Goal: Information Seeking & Learning: Compare options

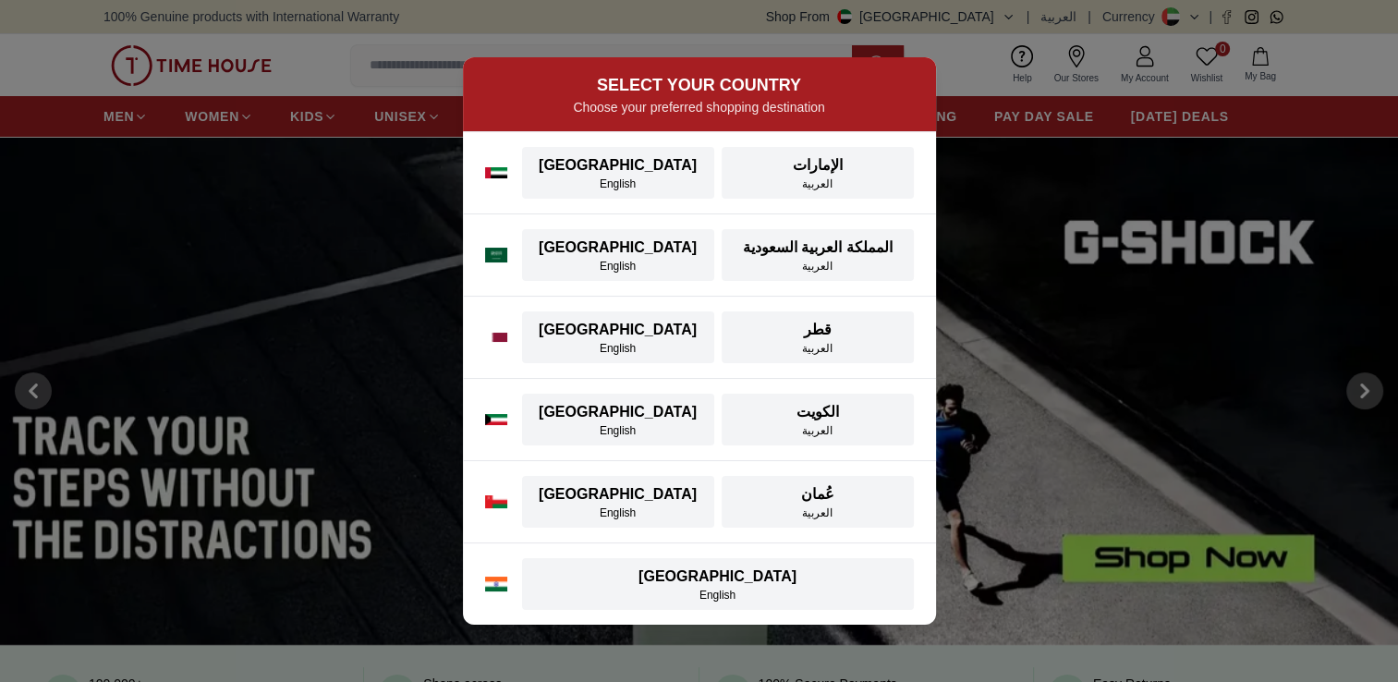
click at [547, 17] on div "SELECT YOUR COUNTRY Choose your preferred shopping destination [GEOGRAPHIC_DATA…" at bounding box center [699, 341] width 1398 height 682
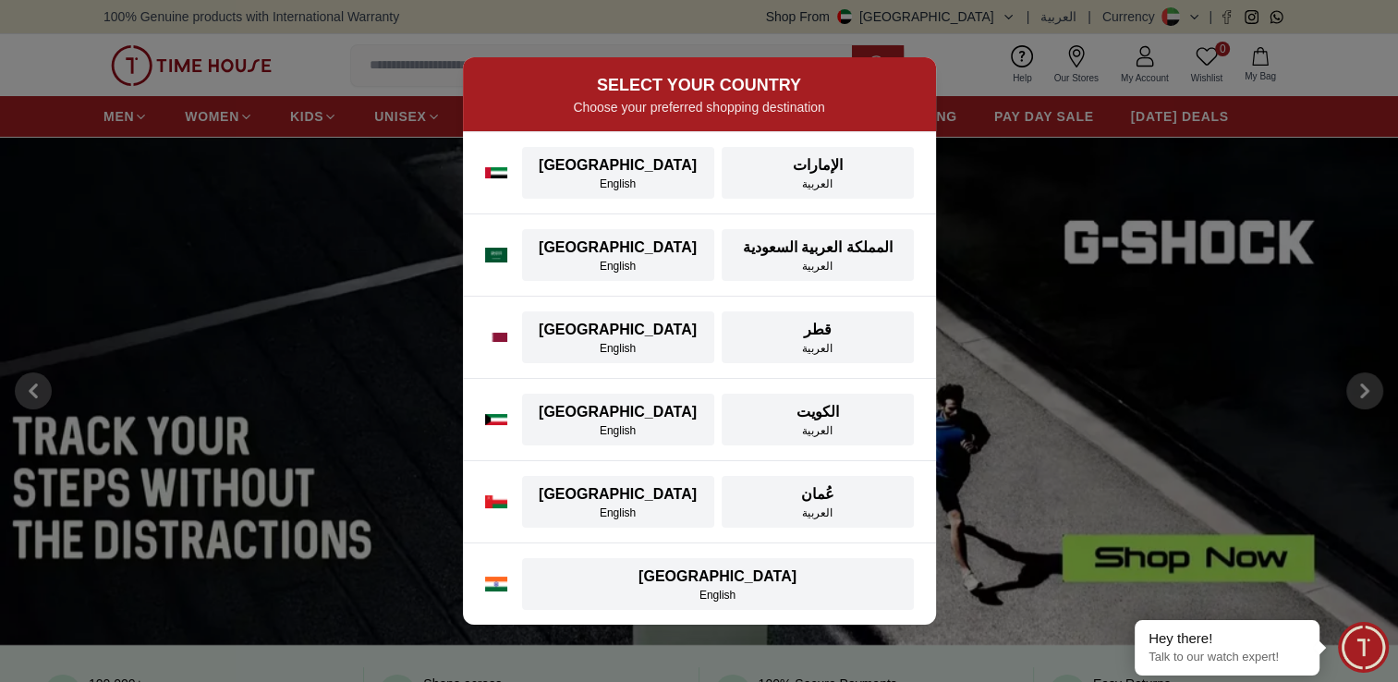
click at [1249, 310] on div "SELECT YOUR COUNTRY Choose your preferred shopping destination [GEOGRAPHIC_DATA…" at bounding box center [699, 341] width 1398 height 682
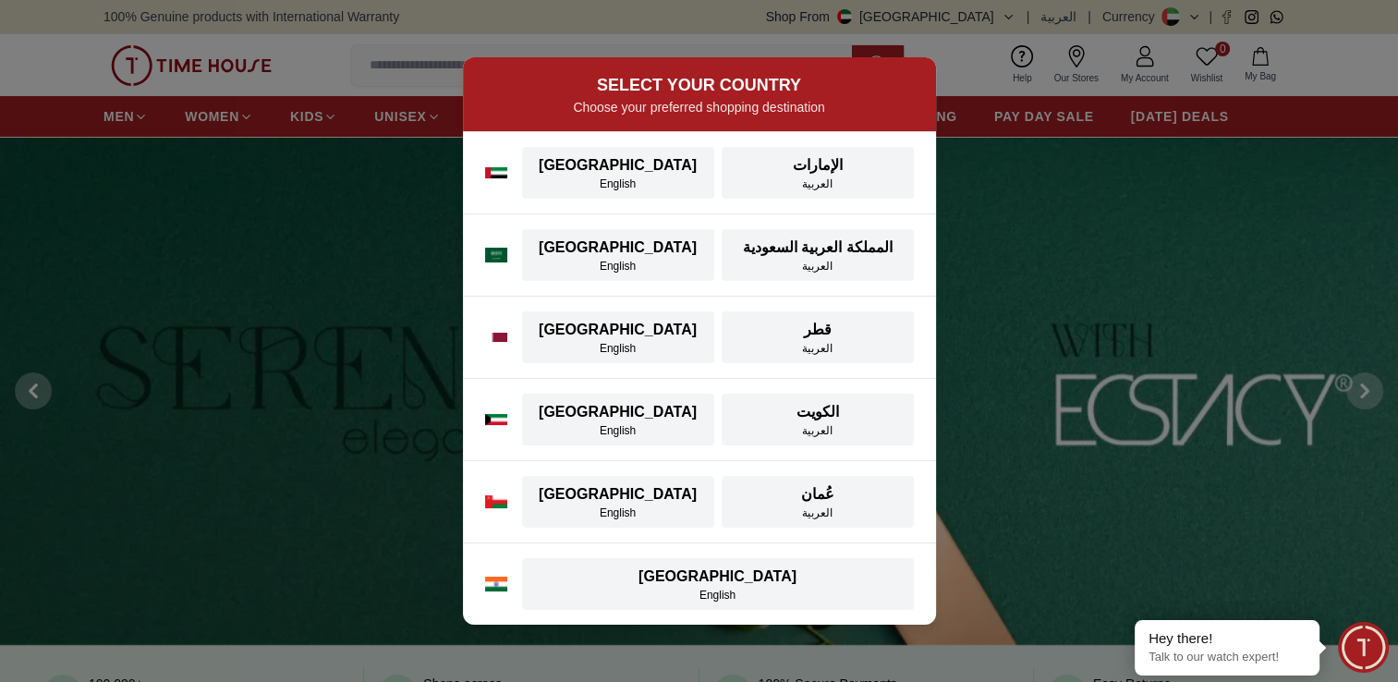
click at [605, 169] on div "[GEOGRAPHIC_DATA]" at bounding box center [618, 165] width 170 height 22
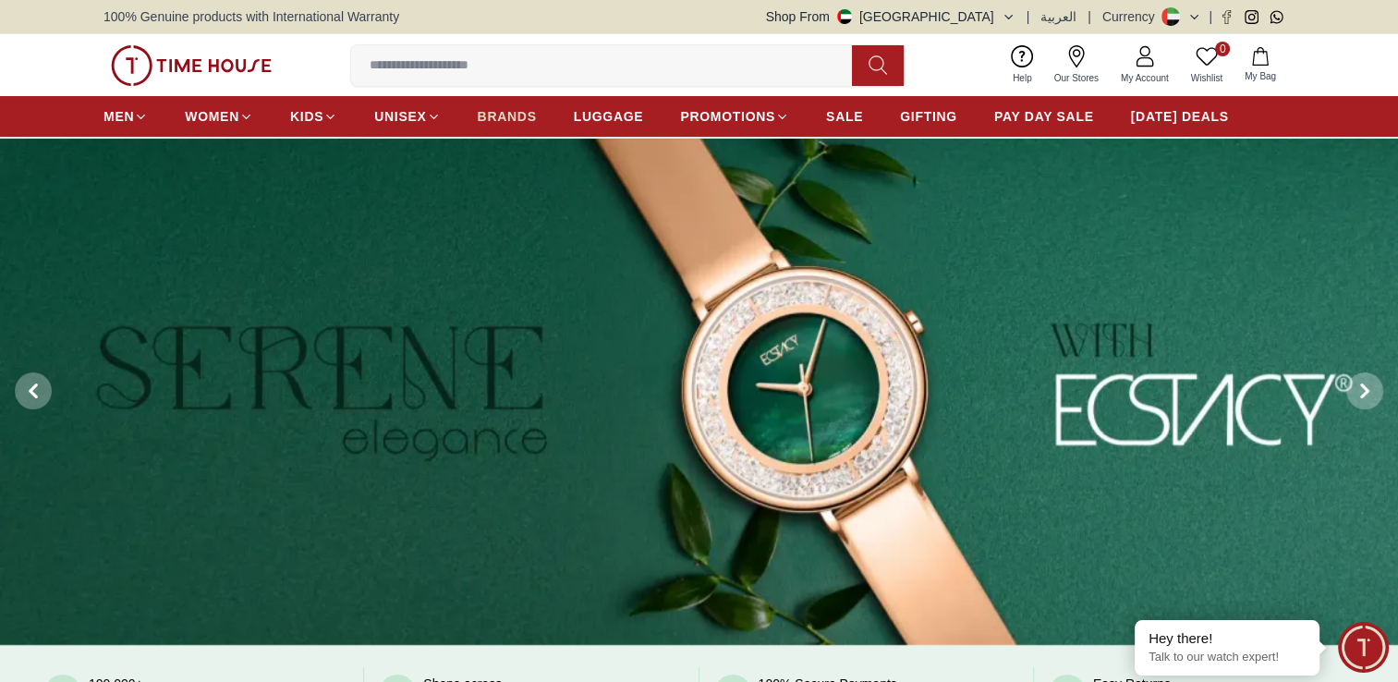
click at [492, 119] on span "BRANDS" at bounding box center [507, 116] width 59 height 18
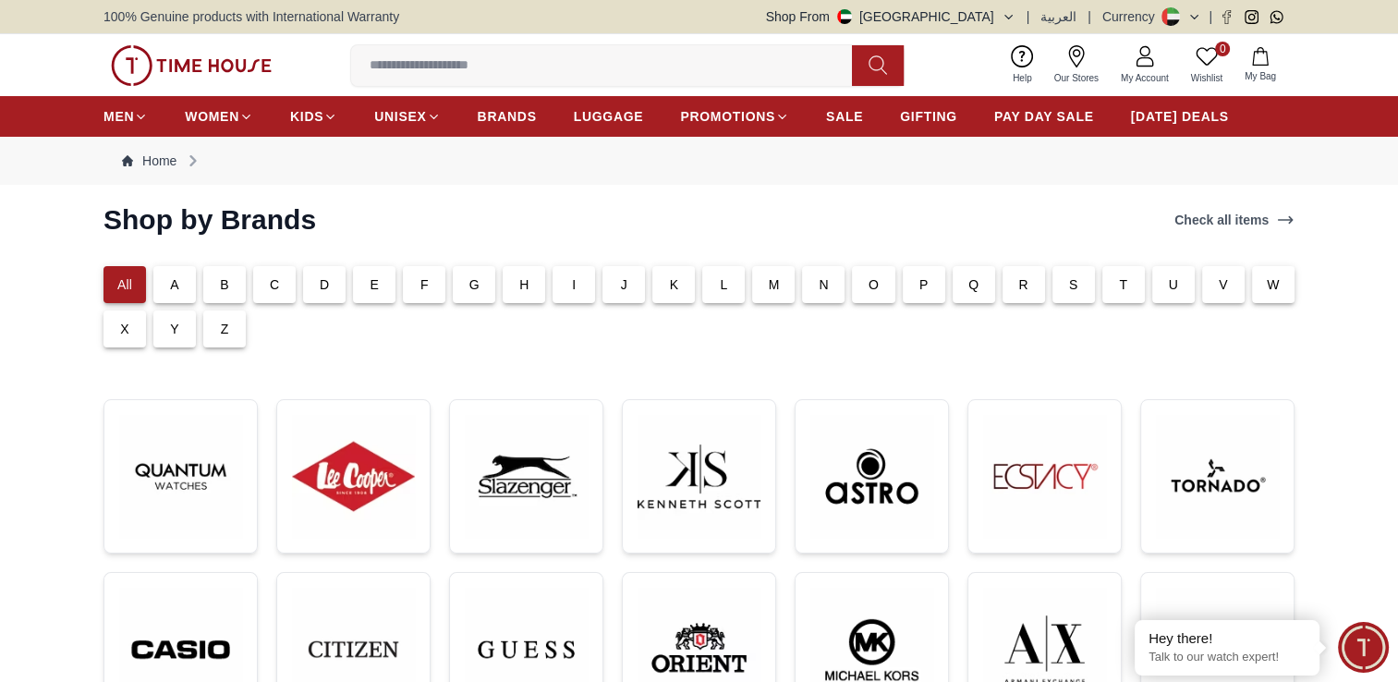
click at [676, 282] on p "K" at bounding box center [674, 284] width 9 height 18
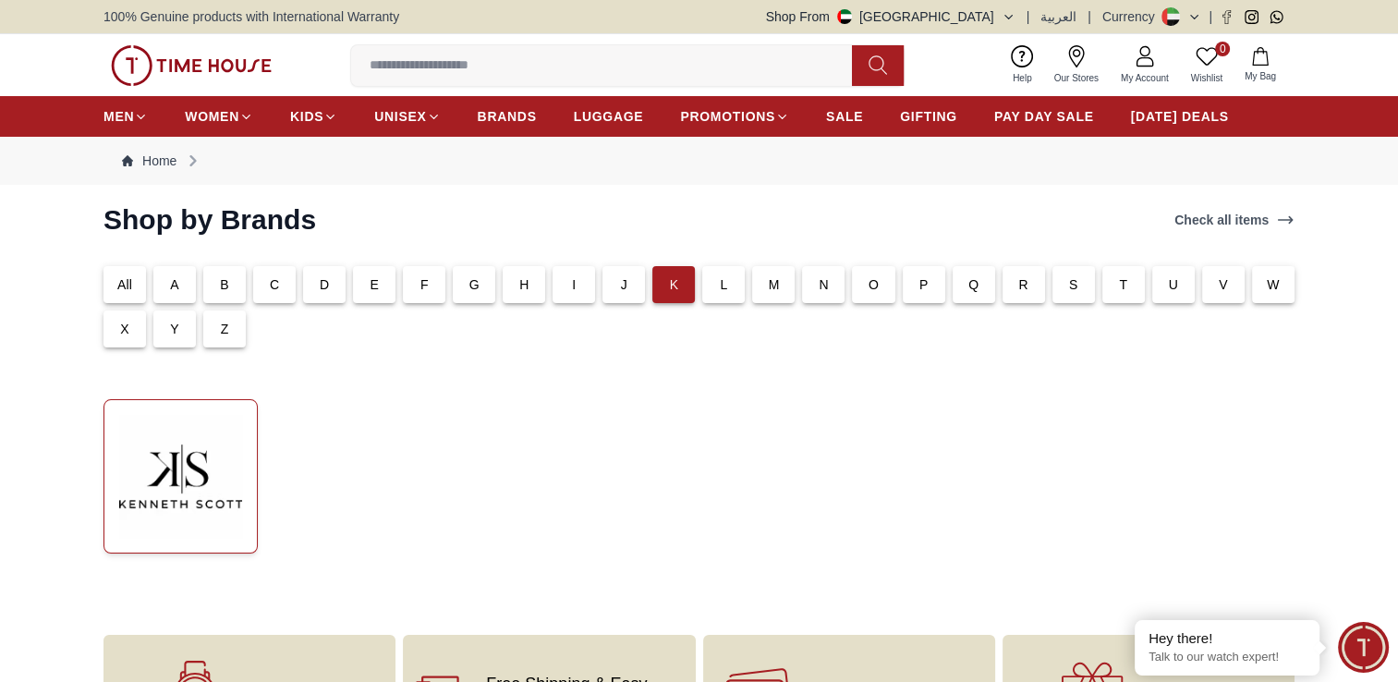
click at [196, 453] on img at bounding box center [180, 476] width 123 height 123
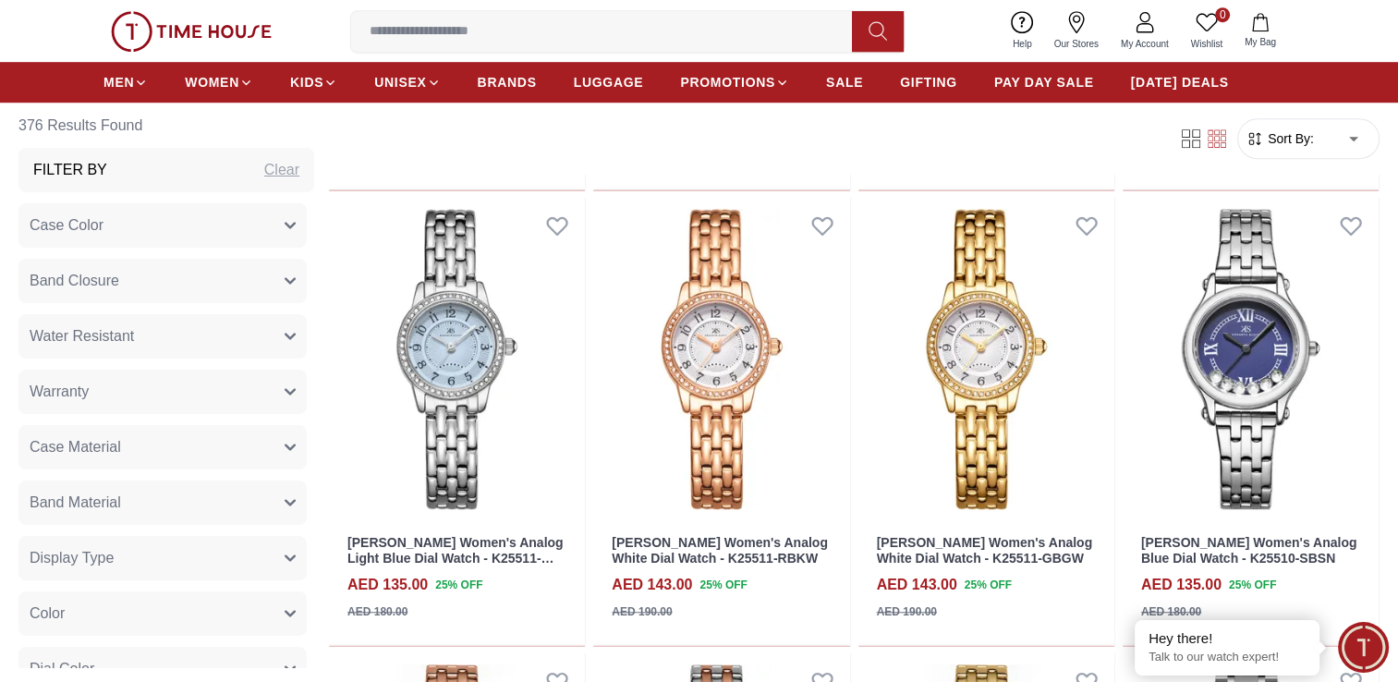
scroll to position [1087, 0]
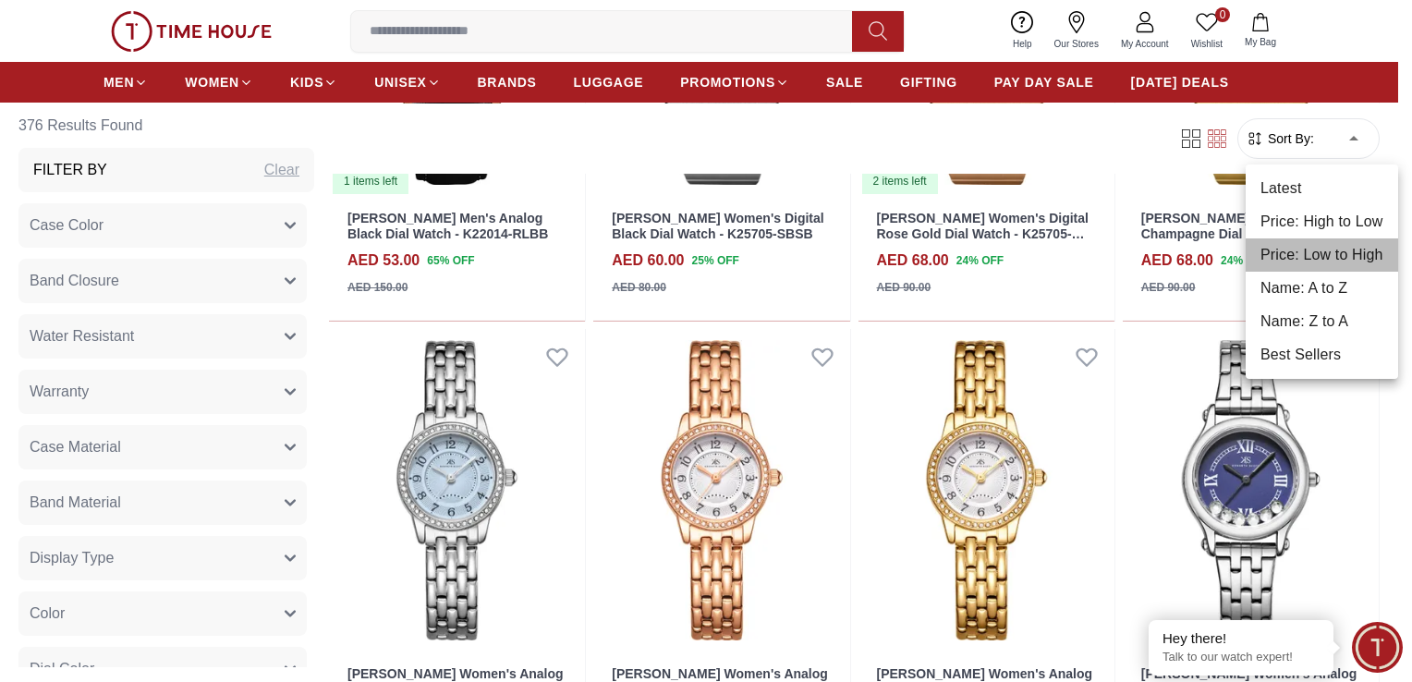
click at [1320, 251] on li "Price: Low to High" at bounding box center [1321, 254] width 152 height 33
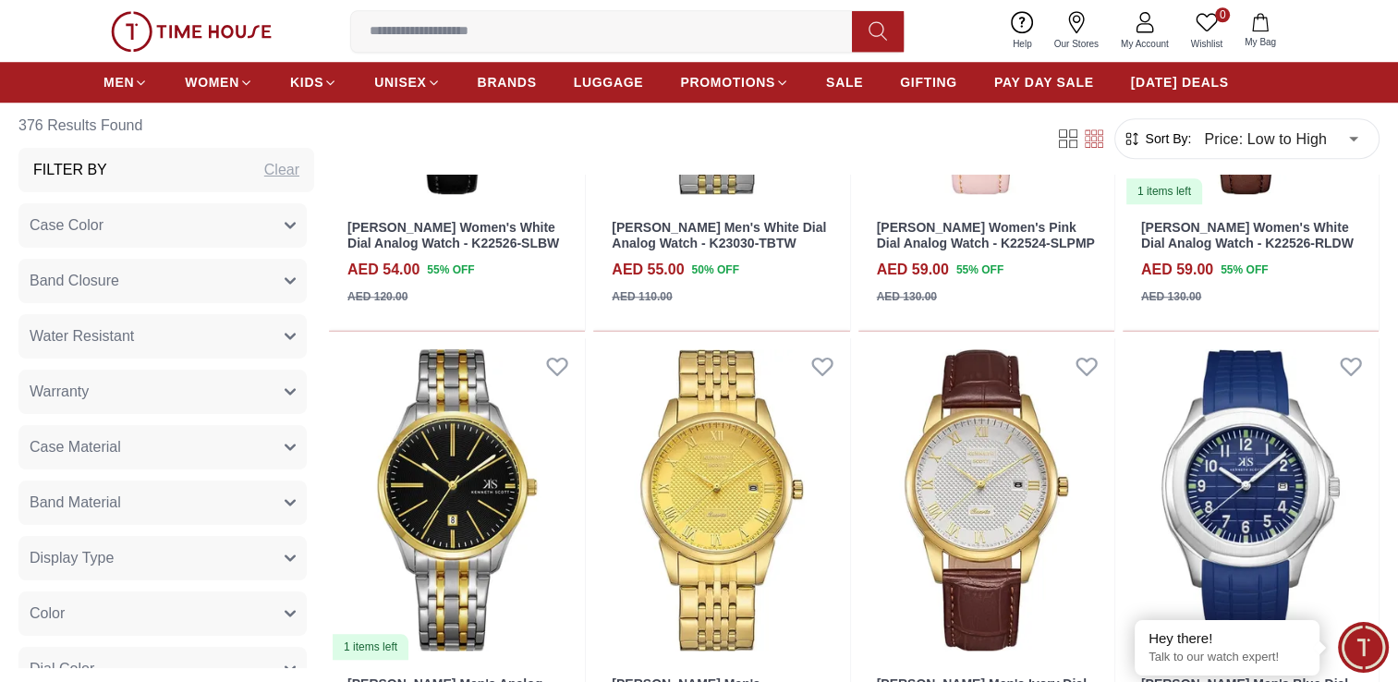
scroll to position [1576, 0]
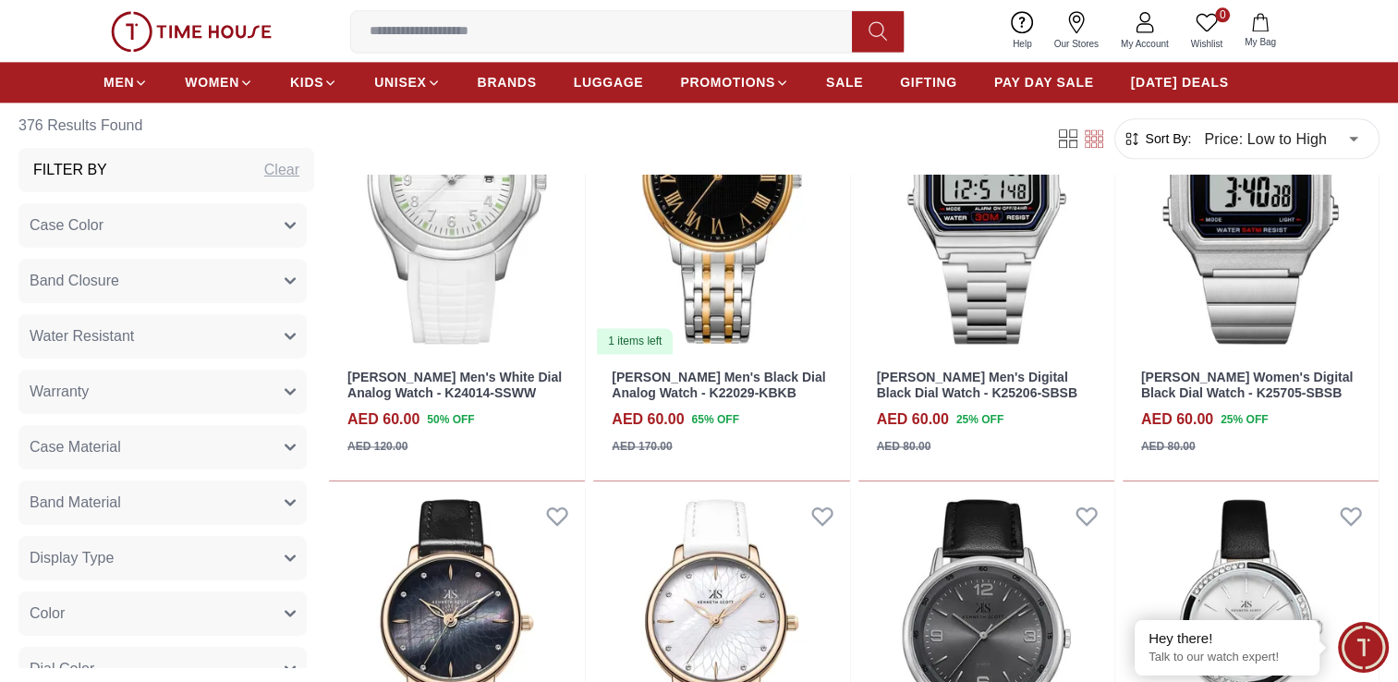
scroll to position [2281, 0]
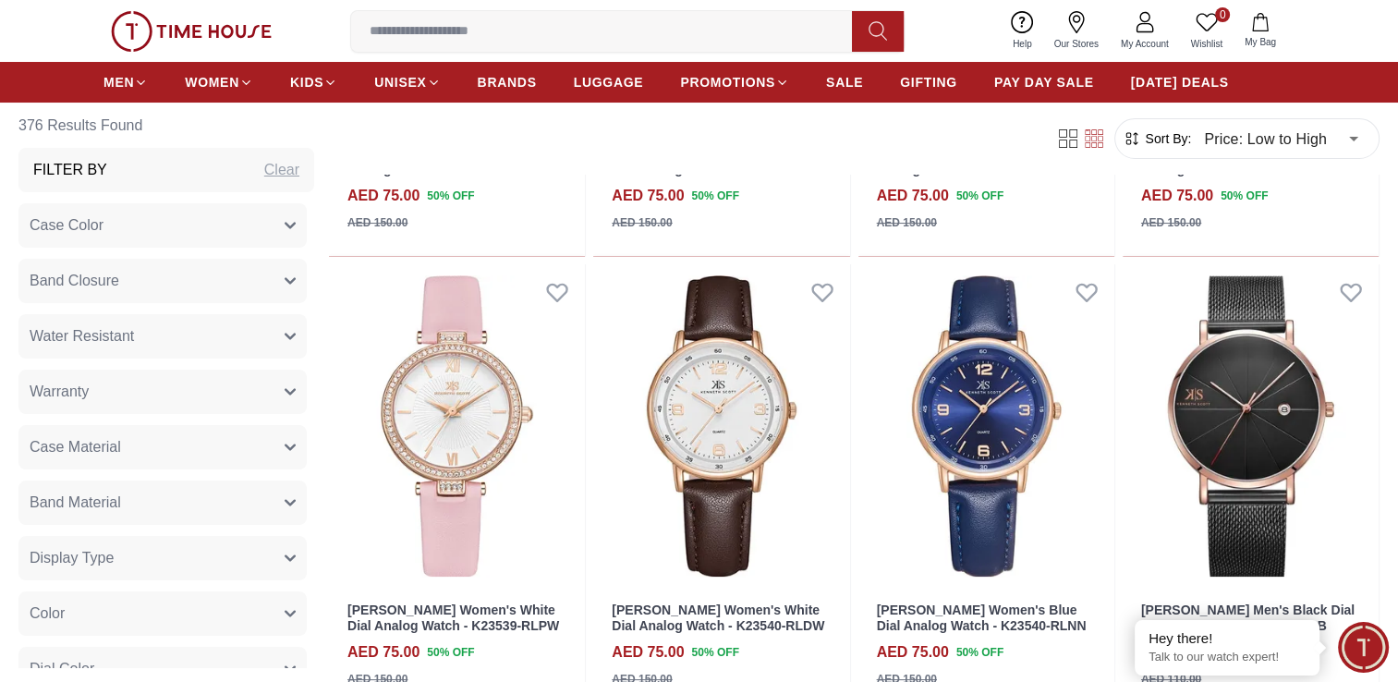
scroll to position [7118, 0]
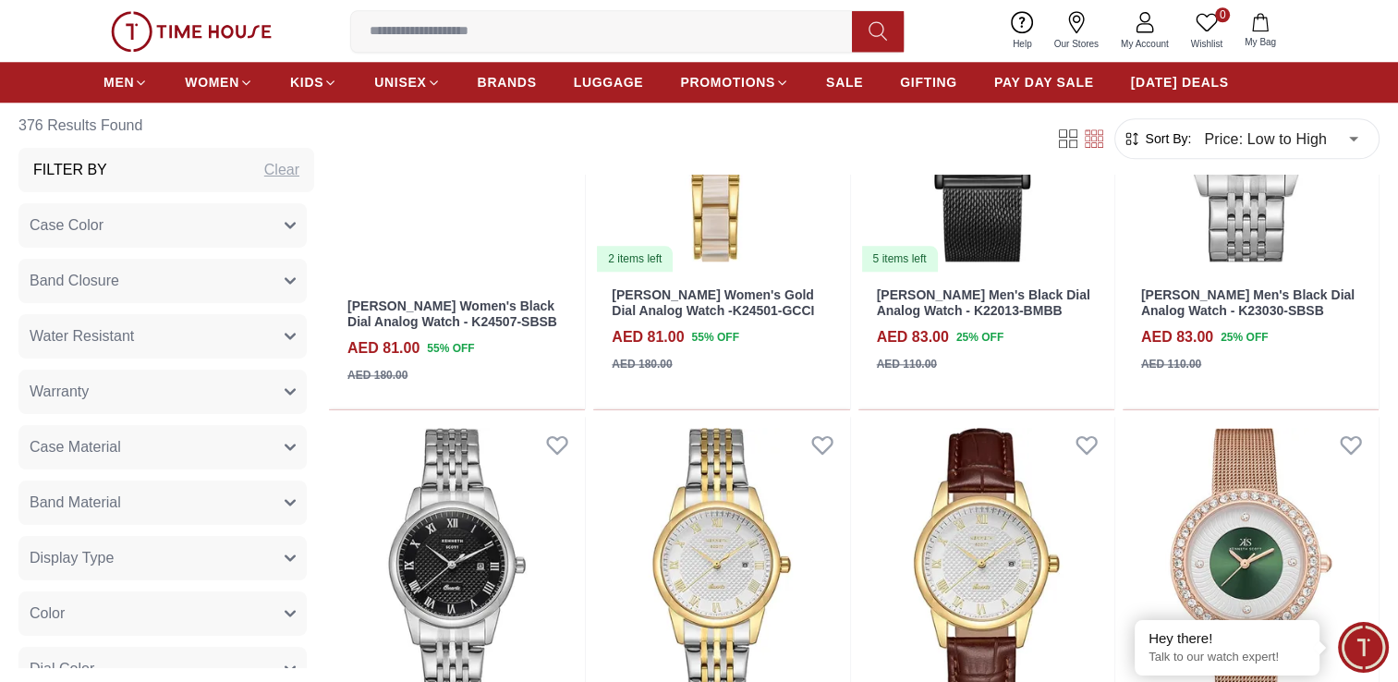
scroll to position [8784, 0]
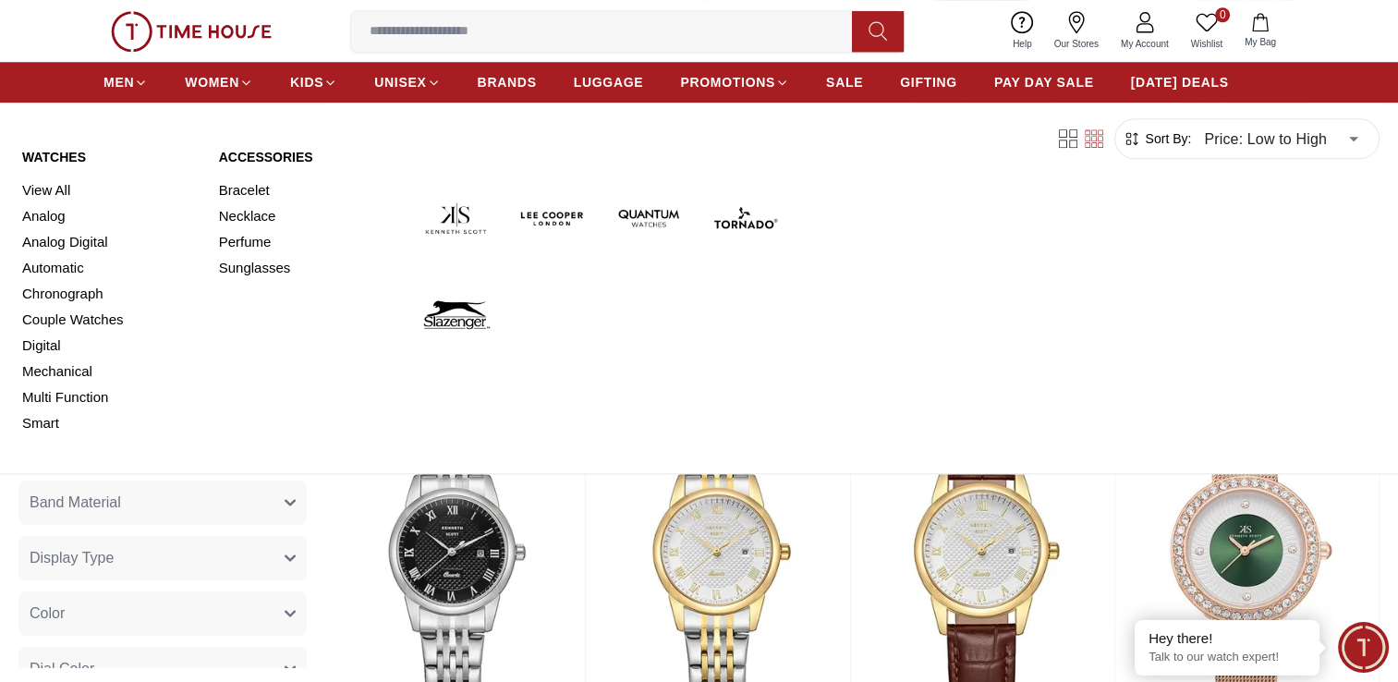
click at [477, 229] on img at bounding box center [455, 217] width 81 height 81
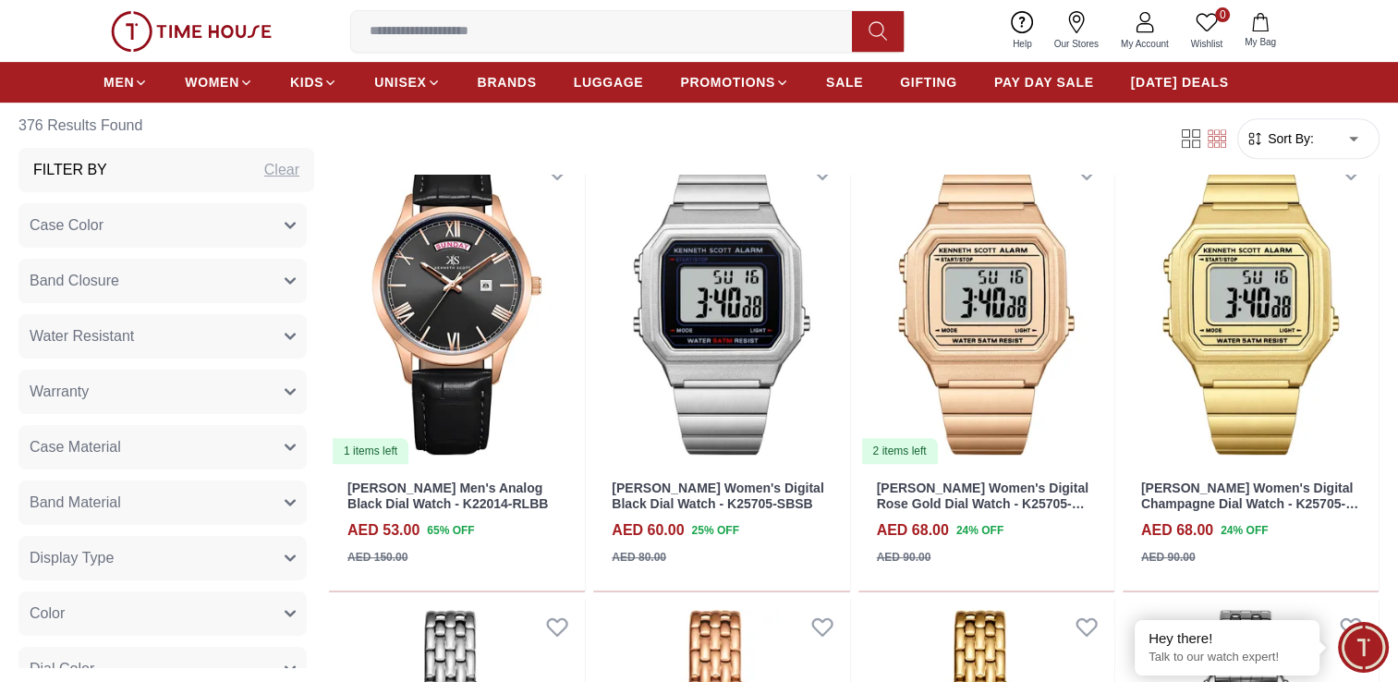
scroll to position [658, 0]
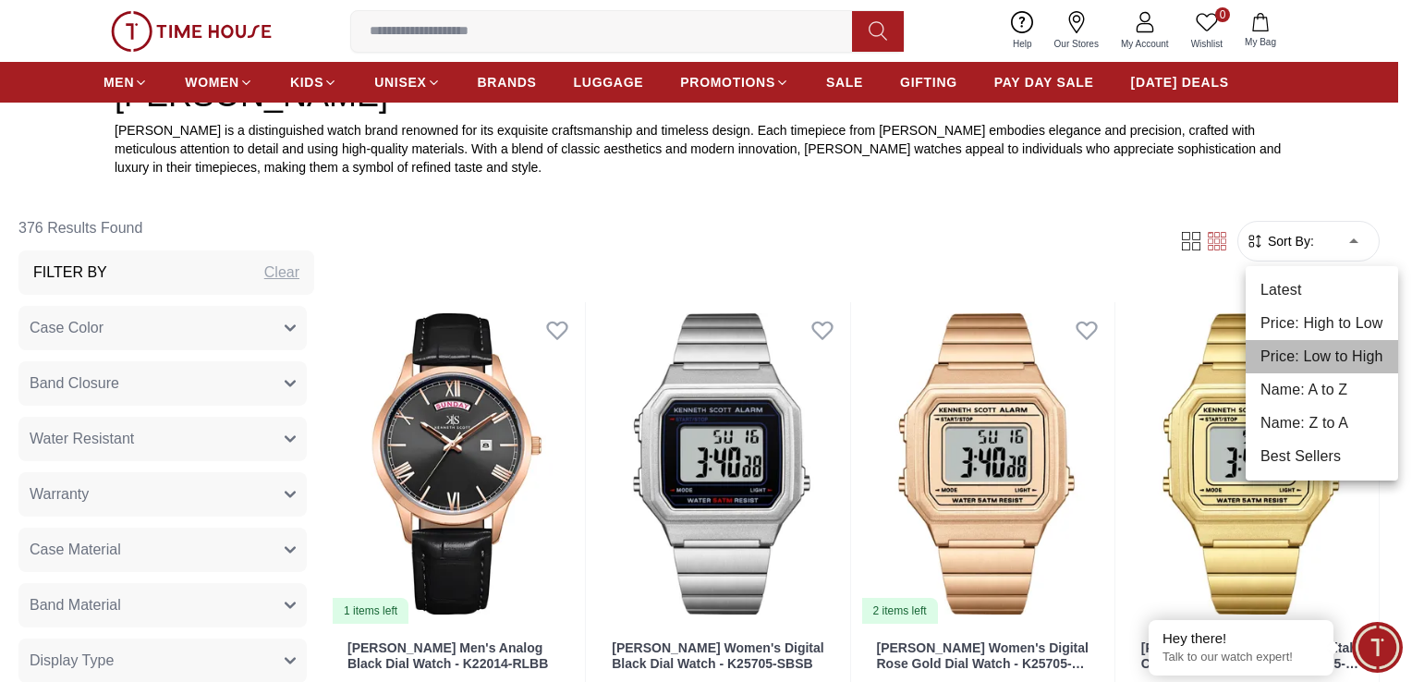
click at [1307, 348] on li "Price: Low to High" at bounding box center [1321, 356] width 152 height 33
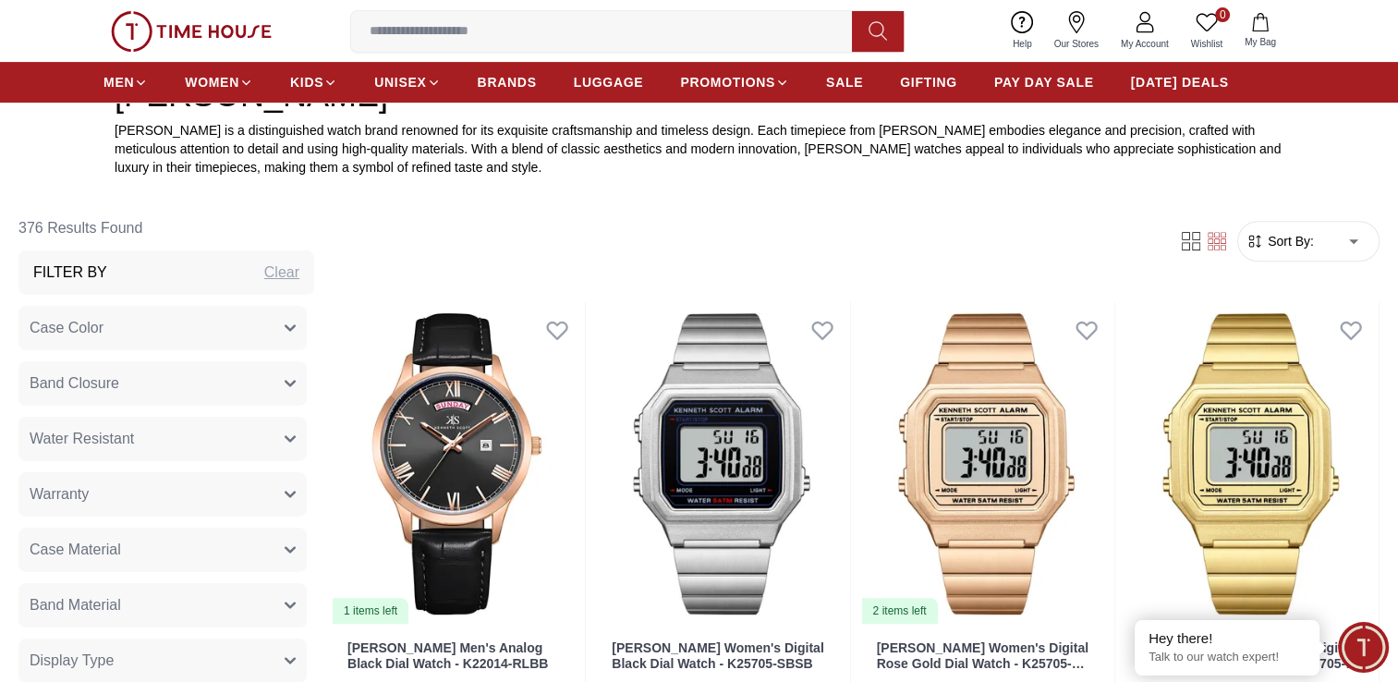
type input "*"
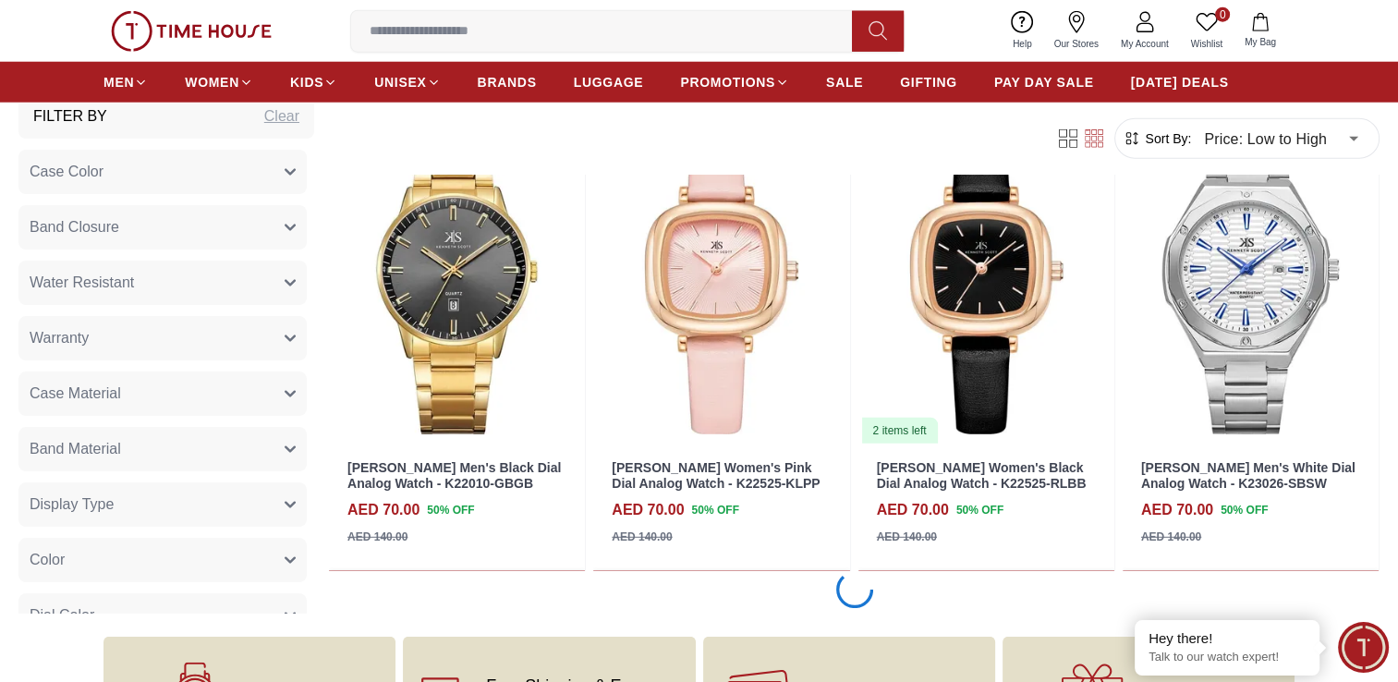
scroll to position [5035, 0]
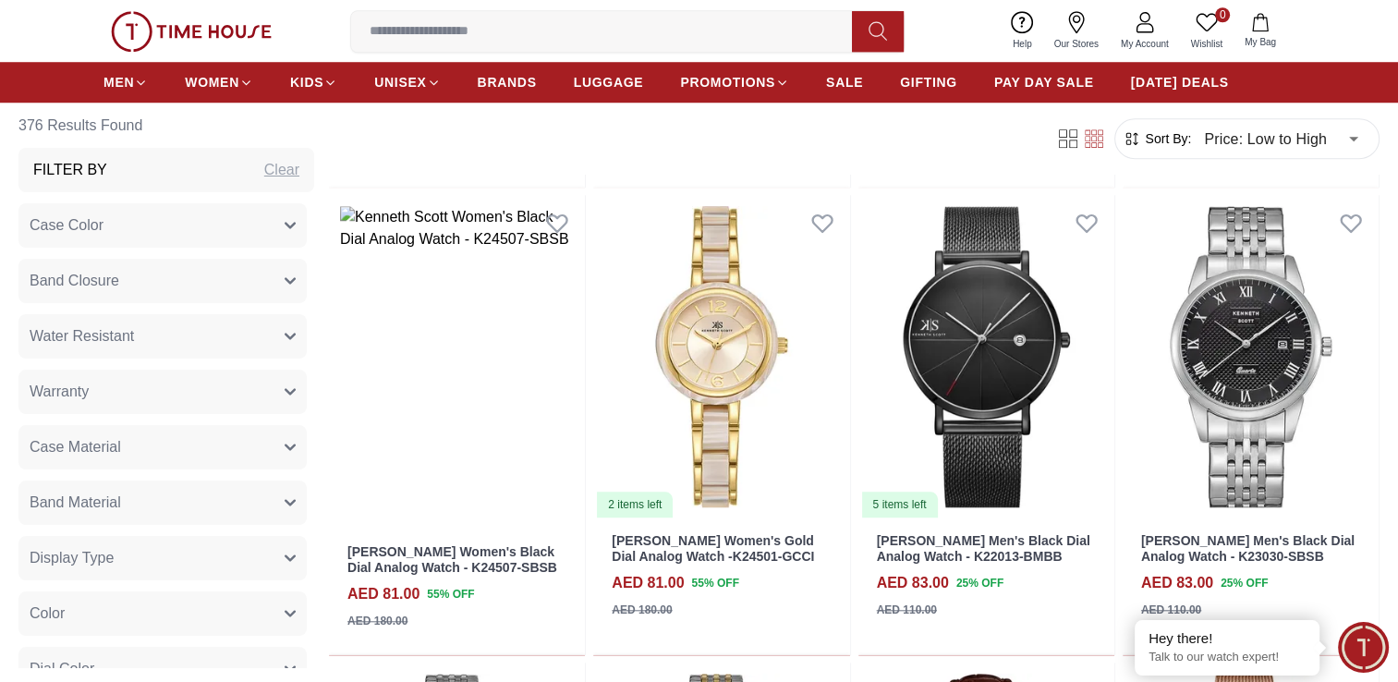
scroll to position [8562, 0]
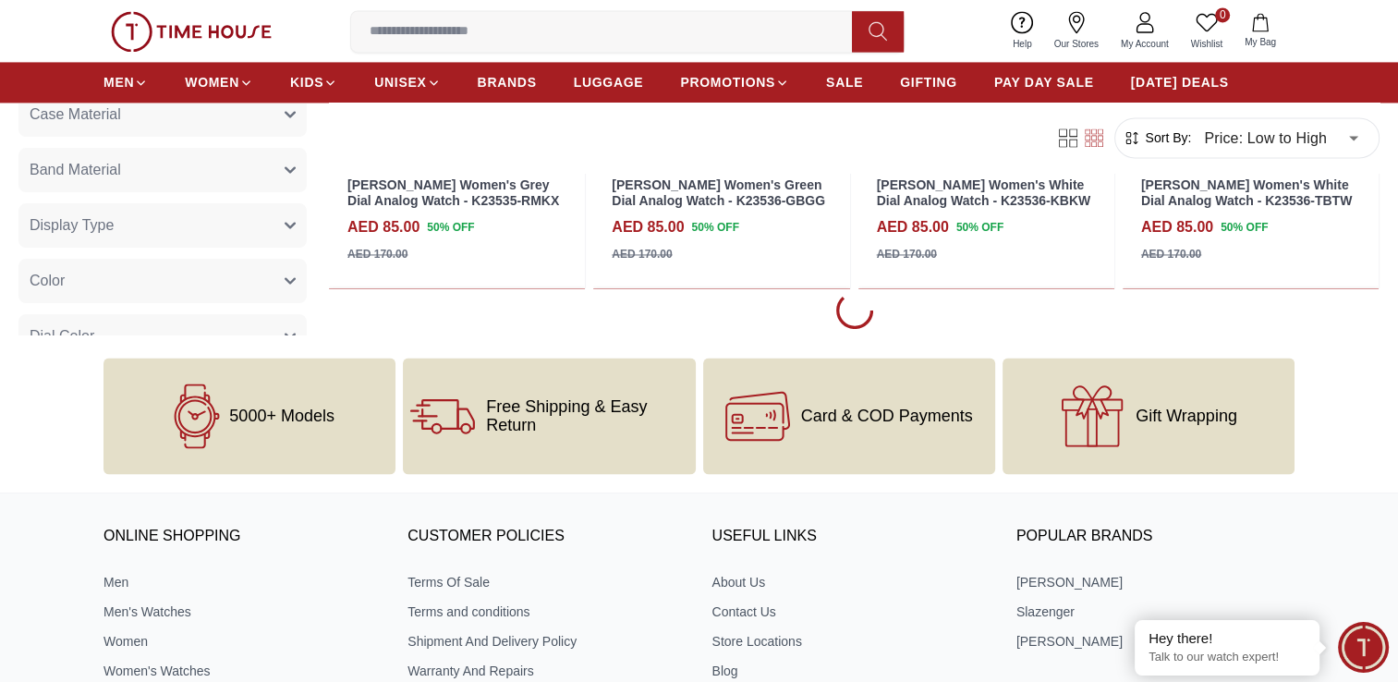
scroll to position [9954, 0]
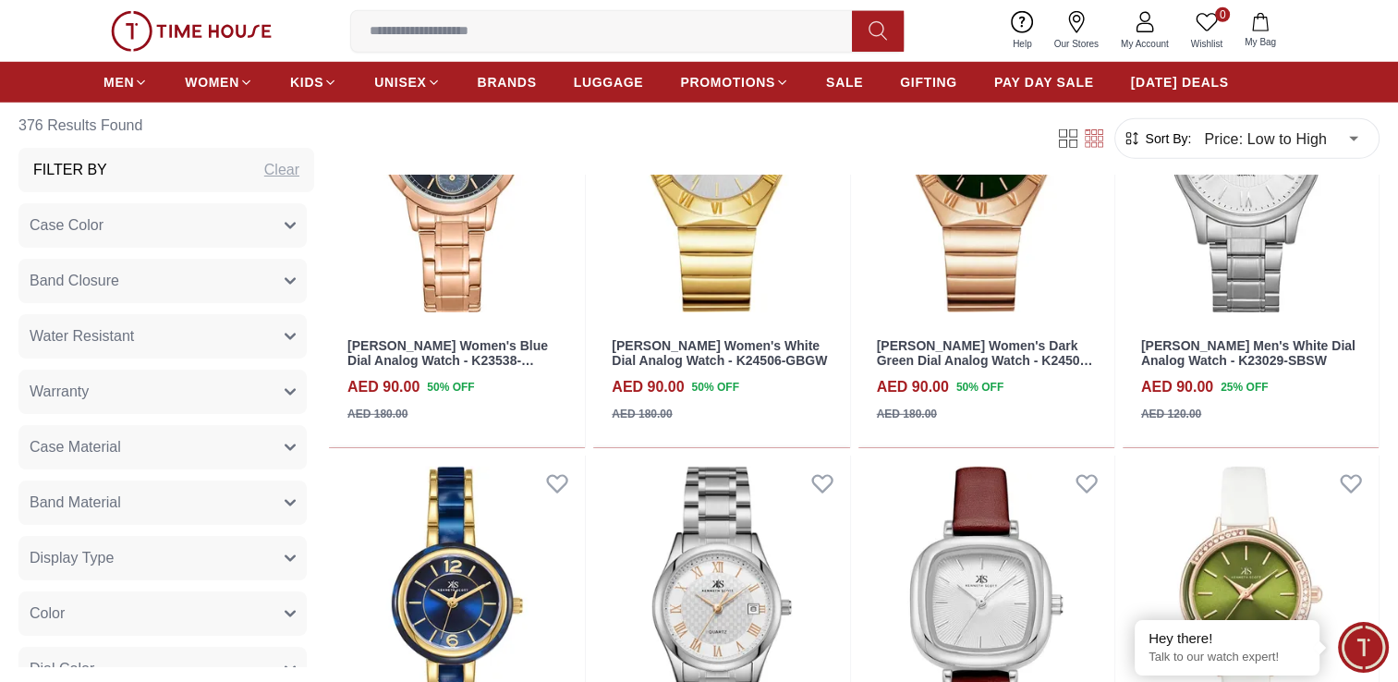
scroll to position [12450, 0]
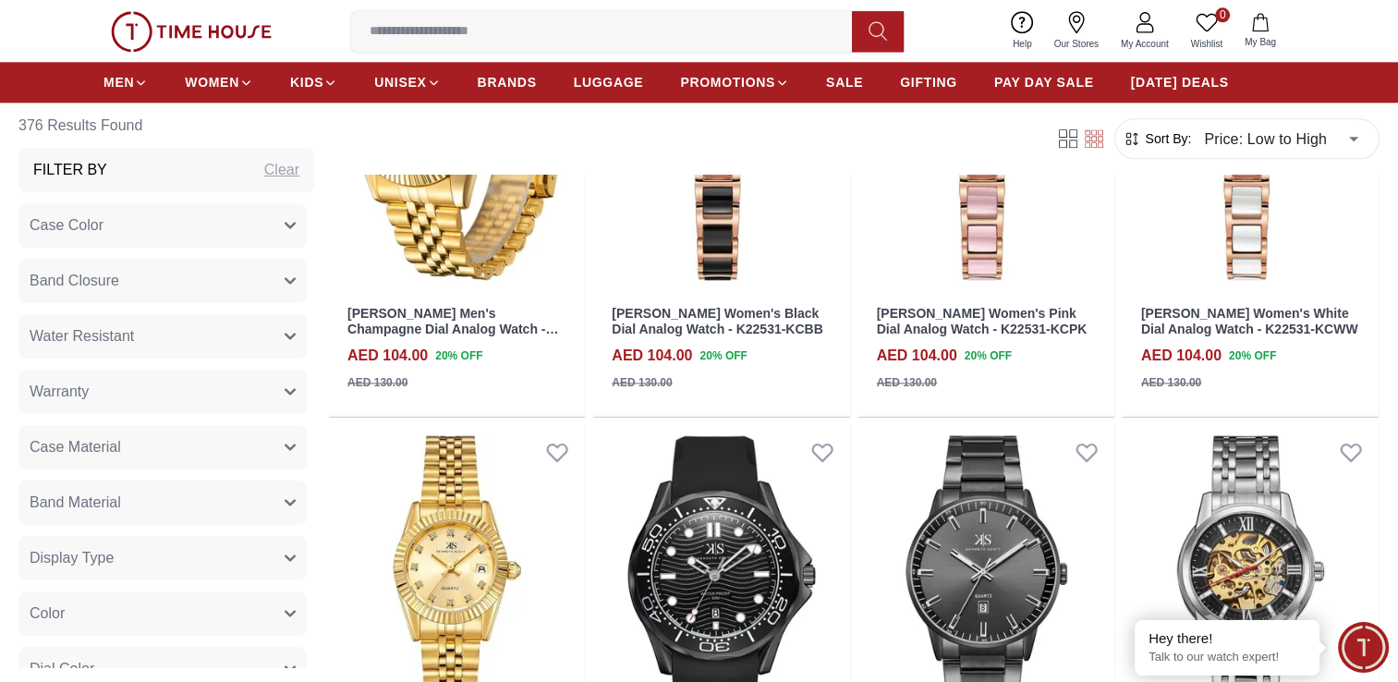
scroll to position [16078, 0]
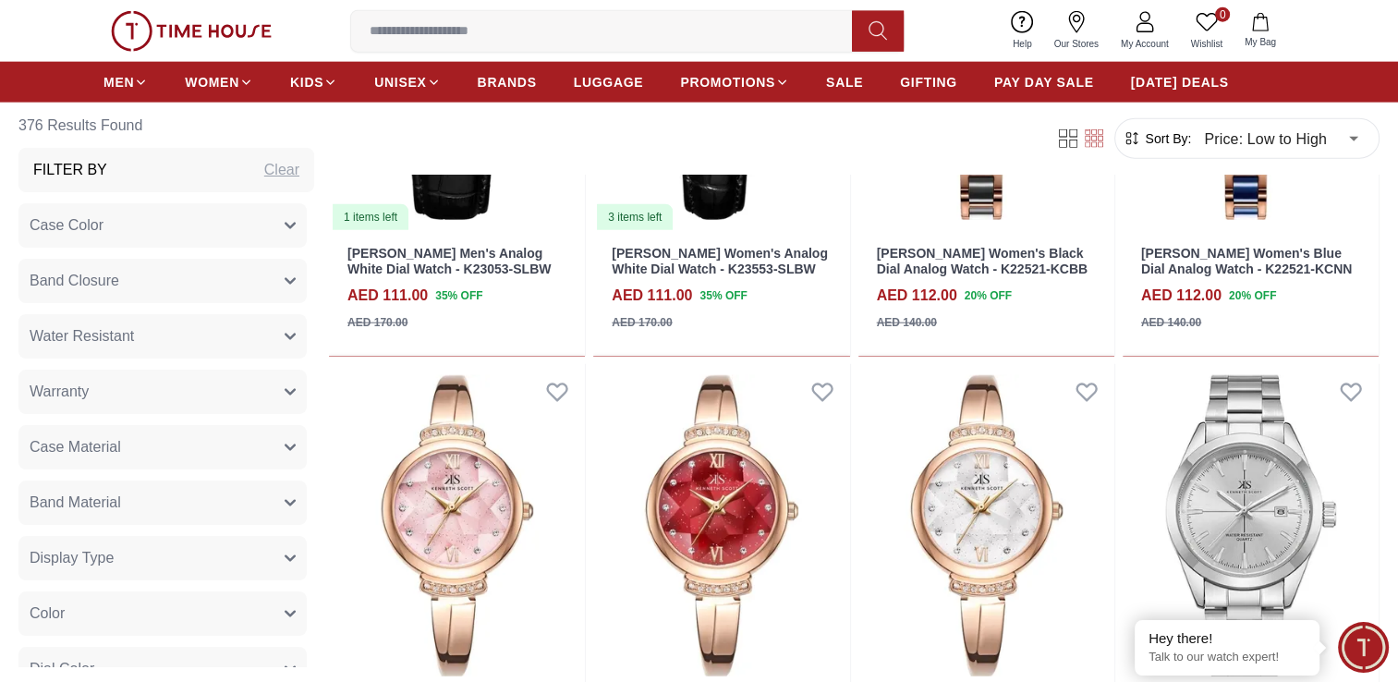
scroll to position [18490, 0]
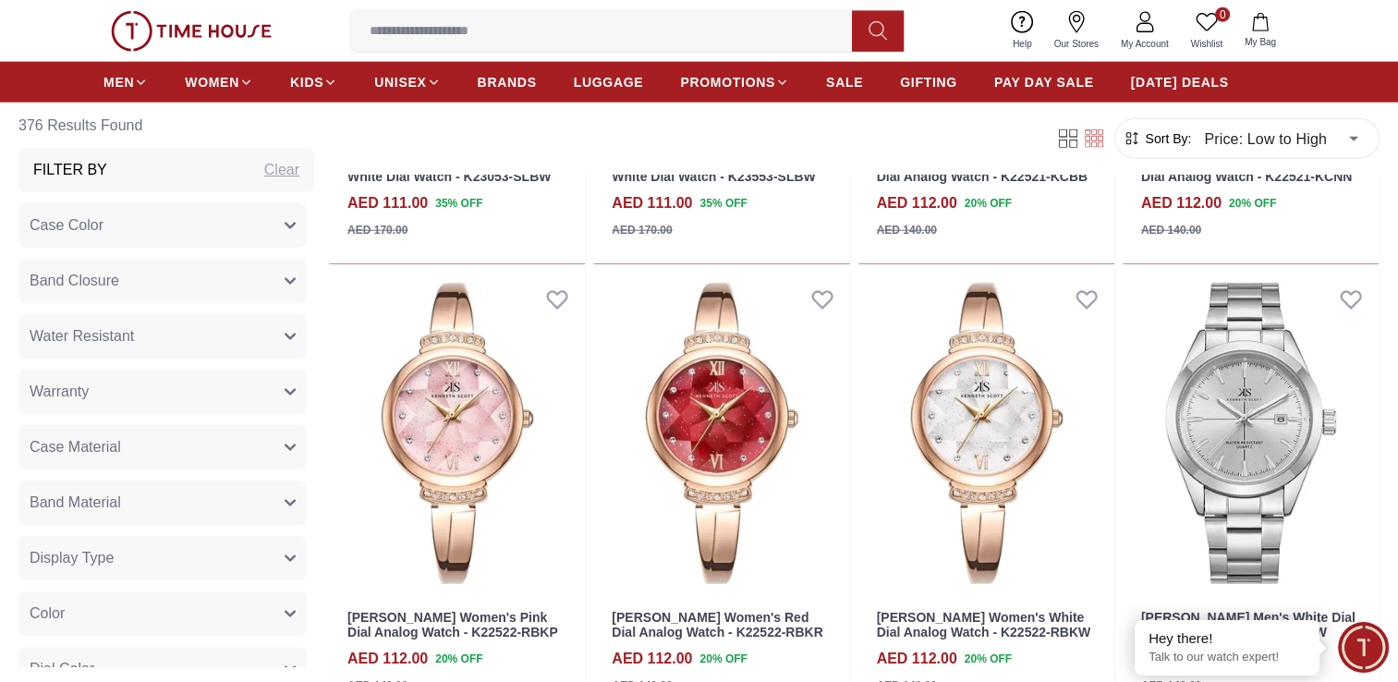
scroll to position [19113, 0]
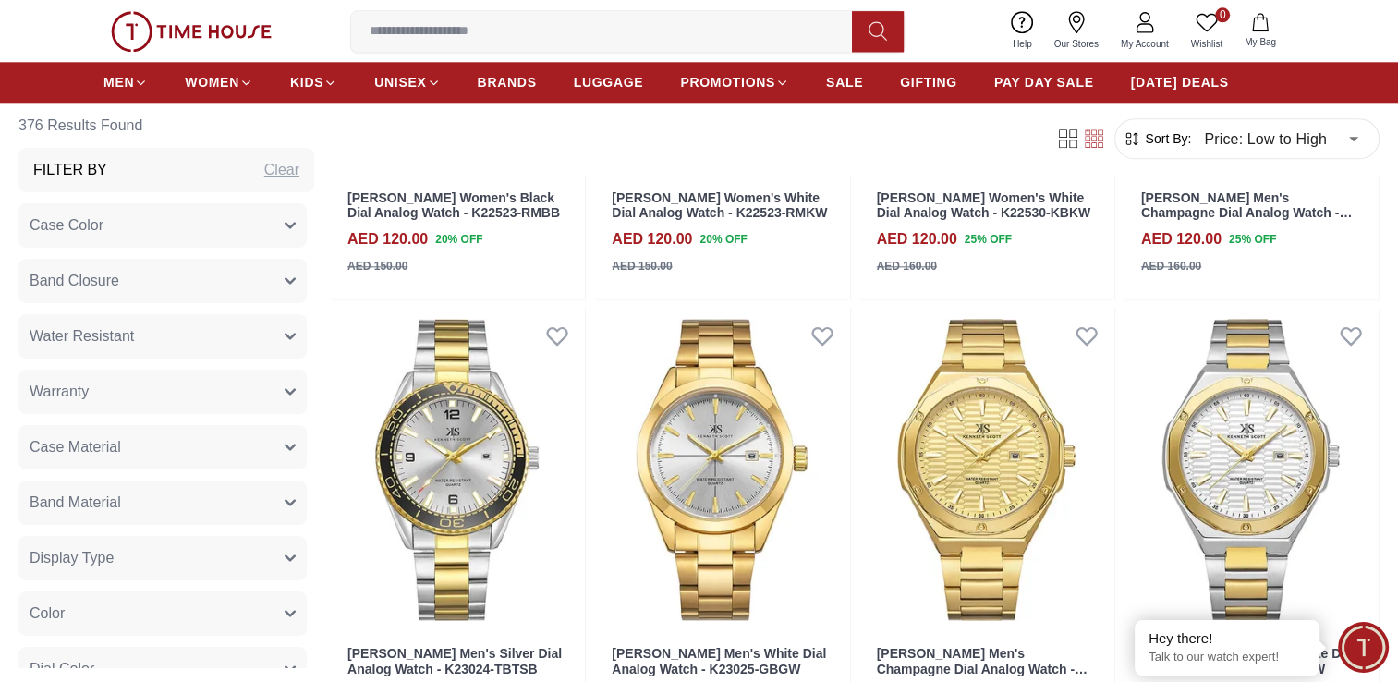
scroll to position [23098, 0]
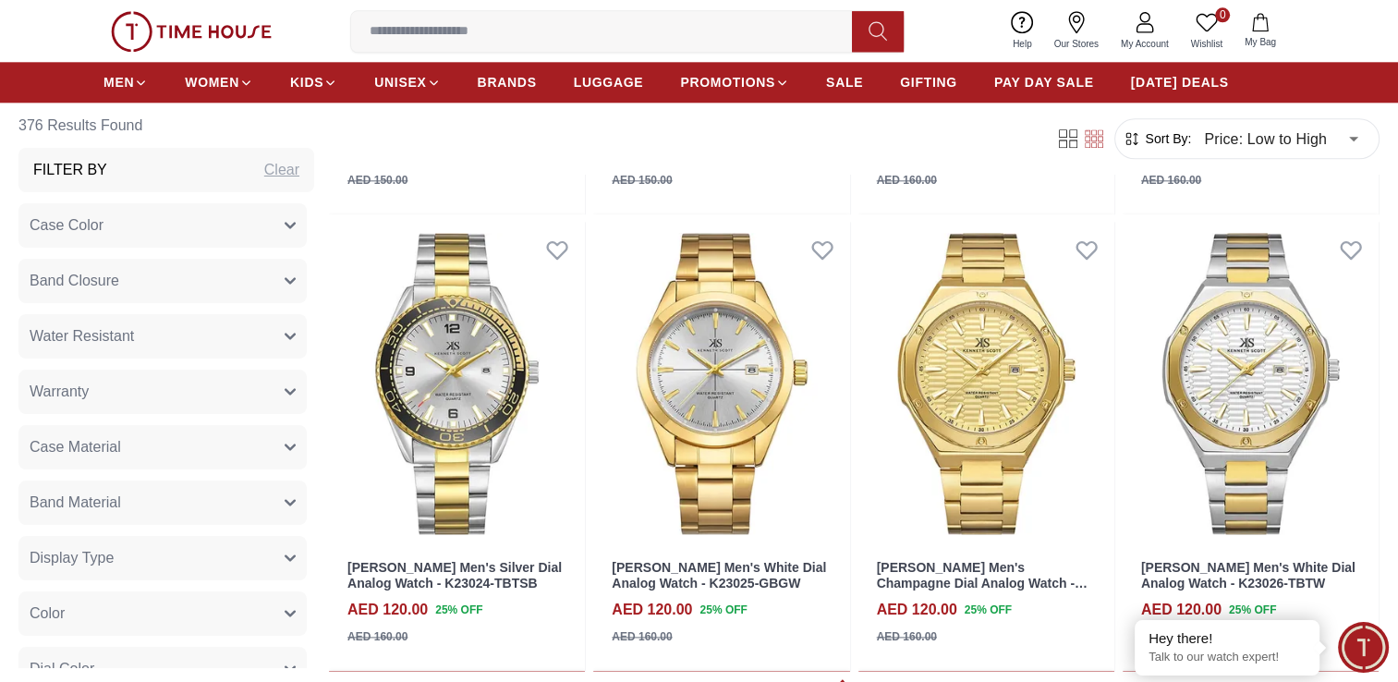
scroll to position [23492, 0]
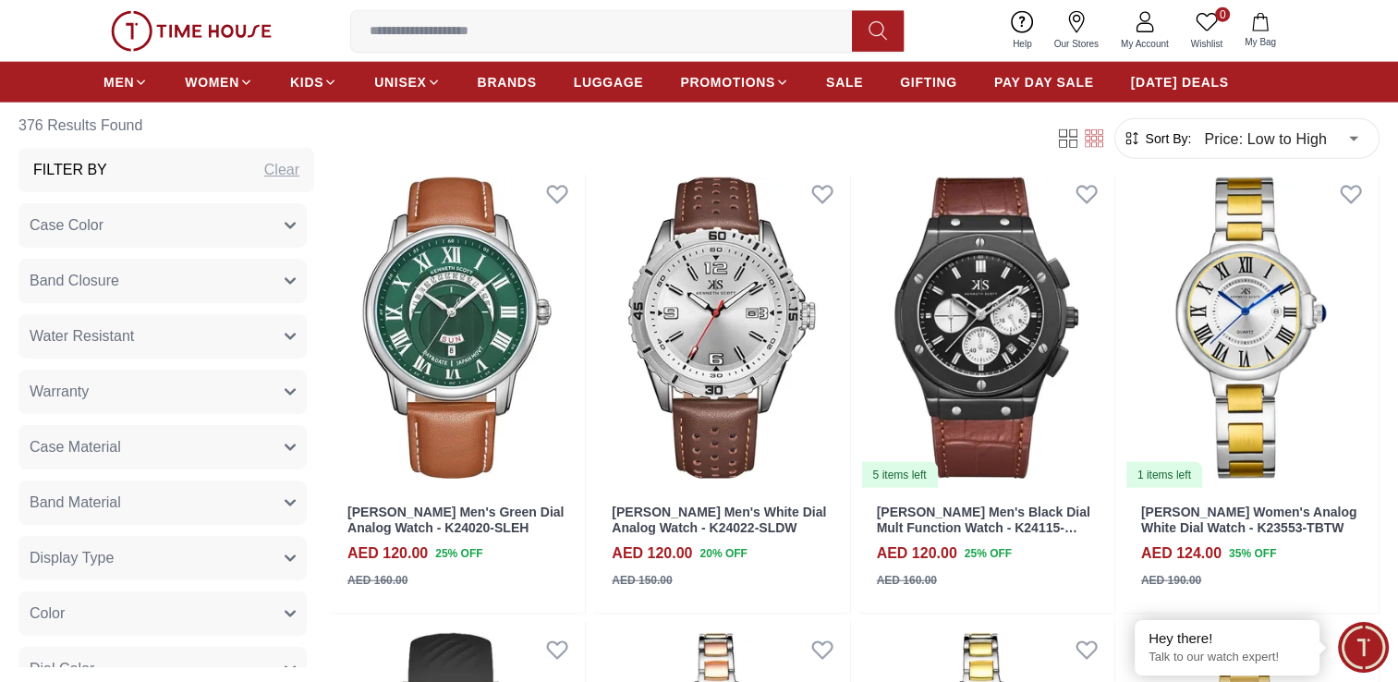
scroll to position [25476, 0]
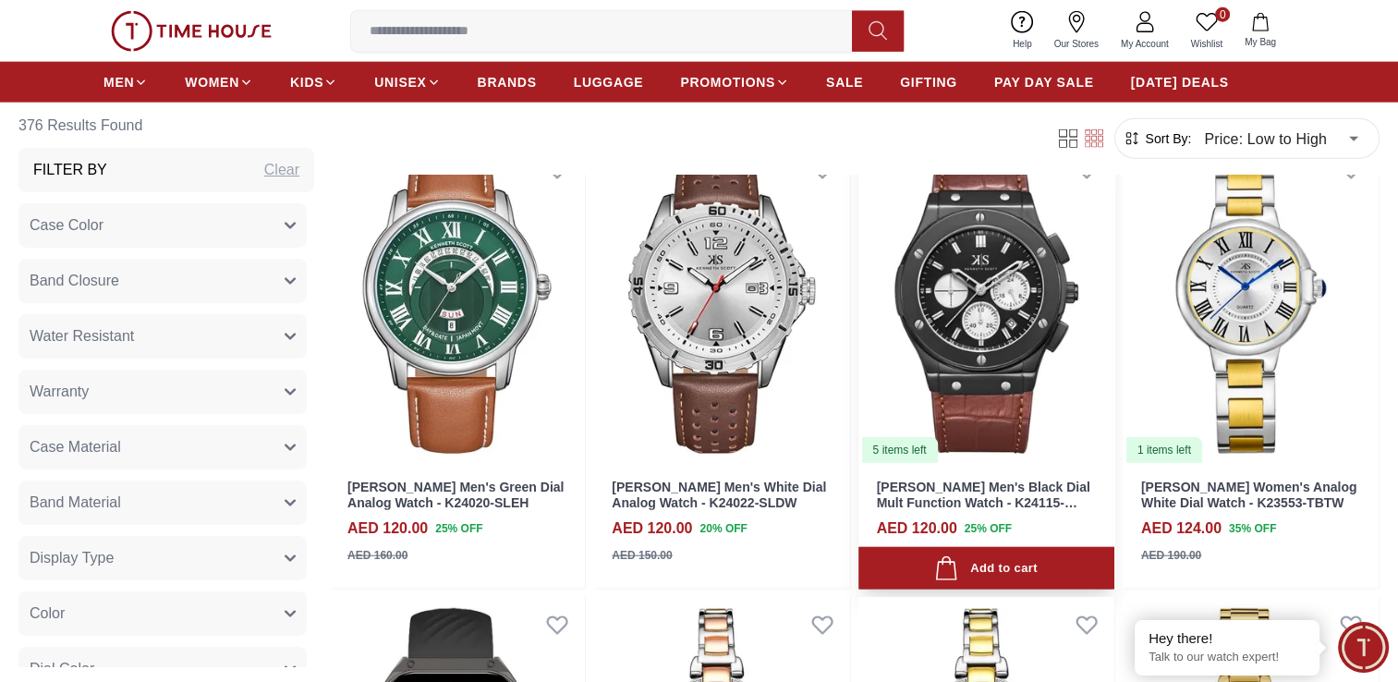
click at [1017, 338] on img at bounding box center [986, 302] width 256 height 323
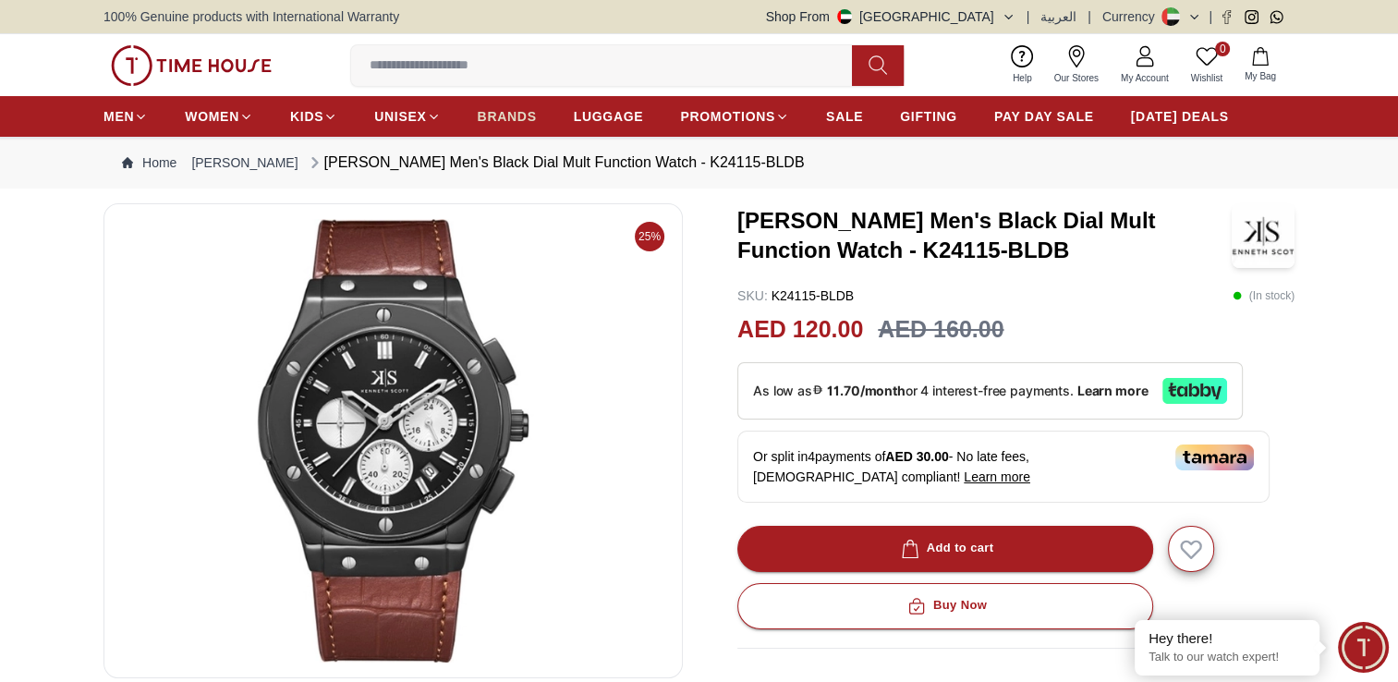
click at [505, 113] on span "BRANDS" at bounding box center [507, 116] width 59 height 18
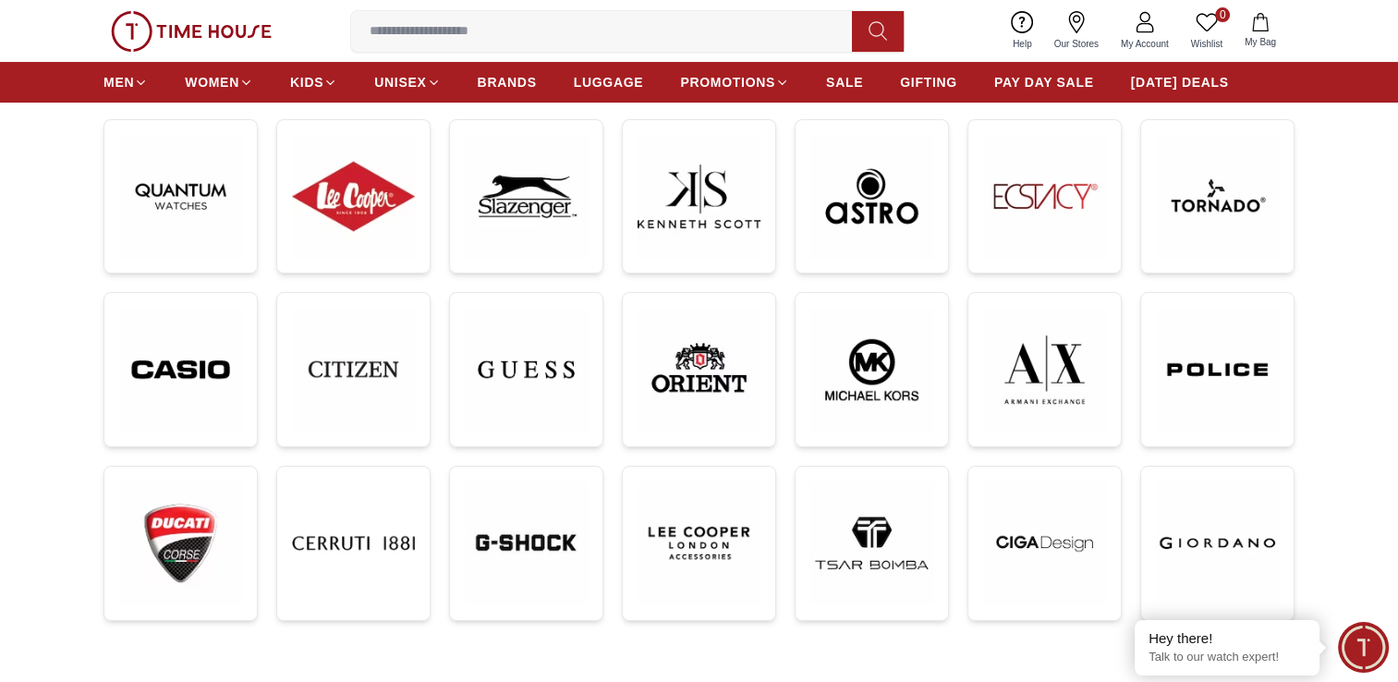
scroll to position [282, 0]
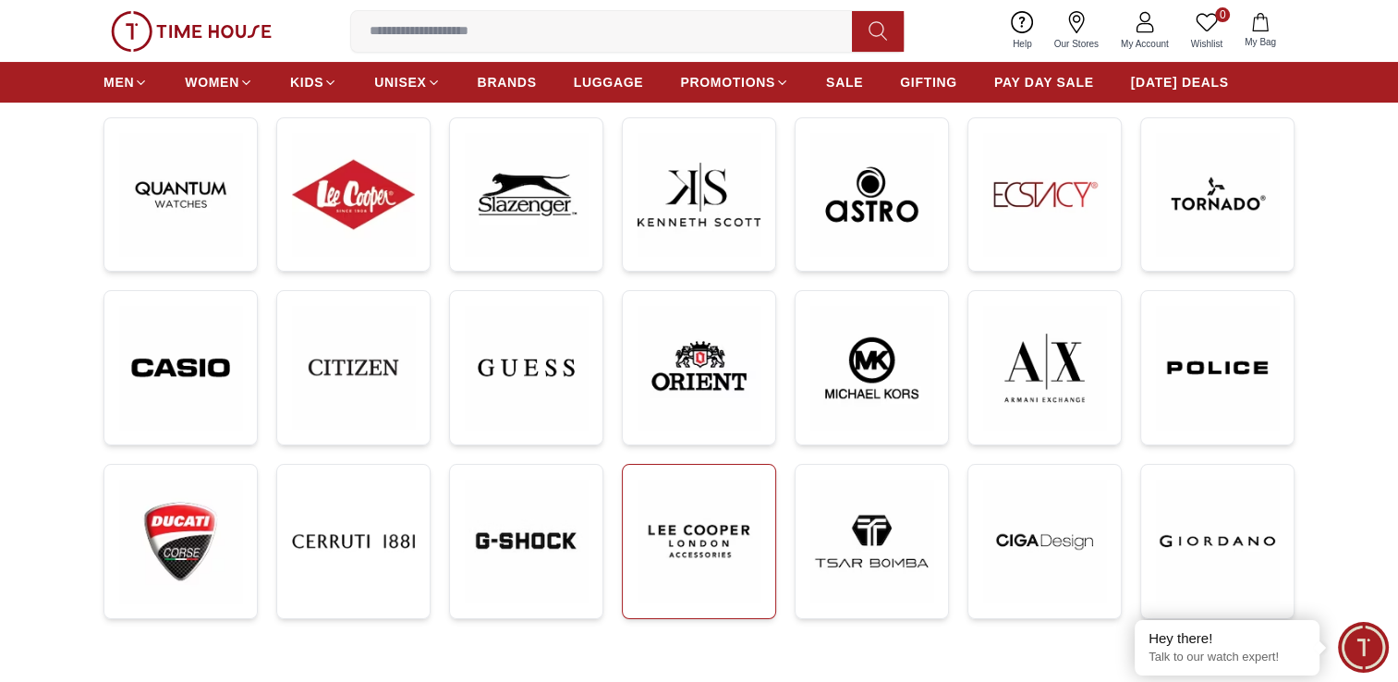
click at [700, 528] on img at bounding box center [698, 540] width 123 height 123
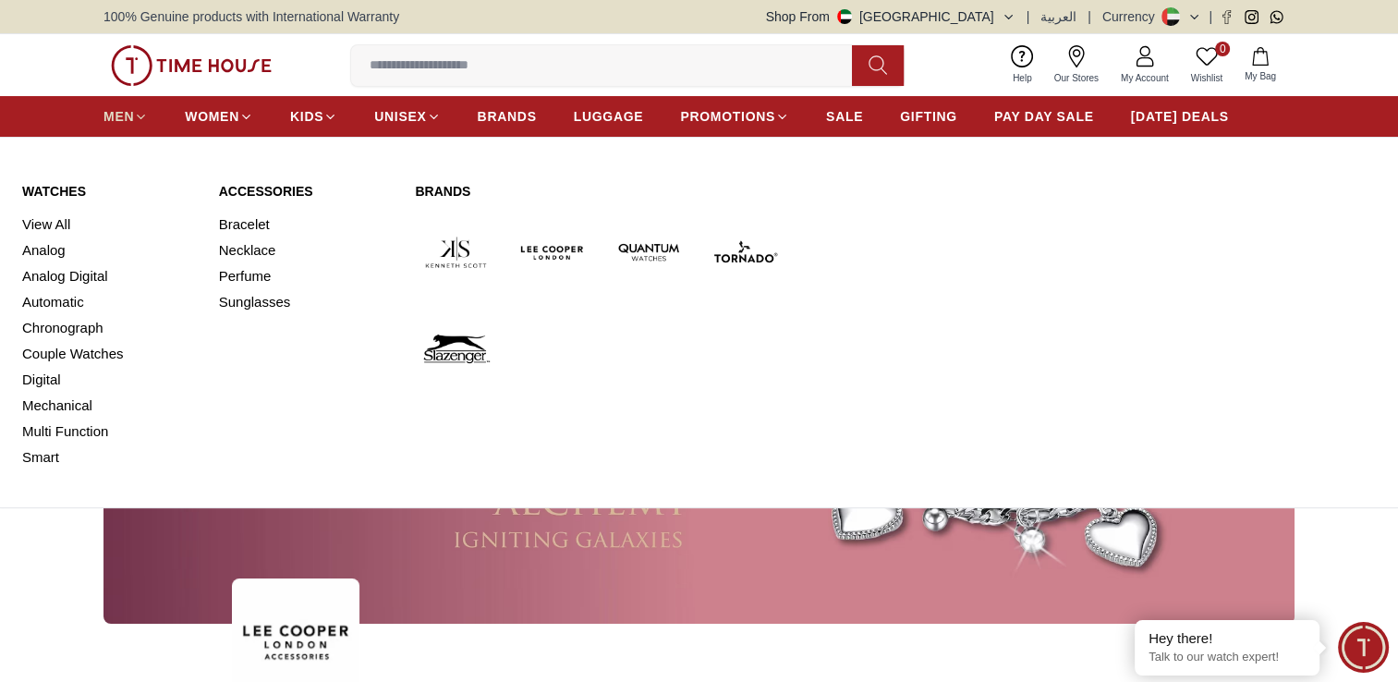
click at [122, 120] on span "MEN" at bounding box center [118, 116] width 30 height 18
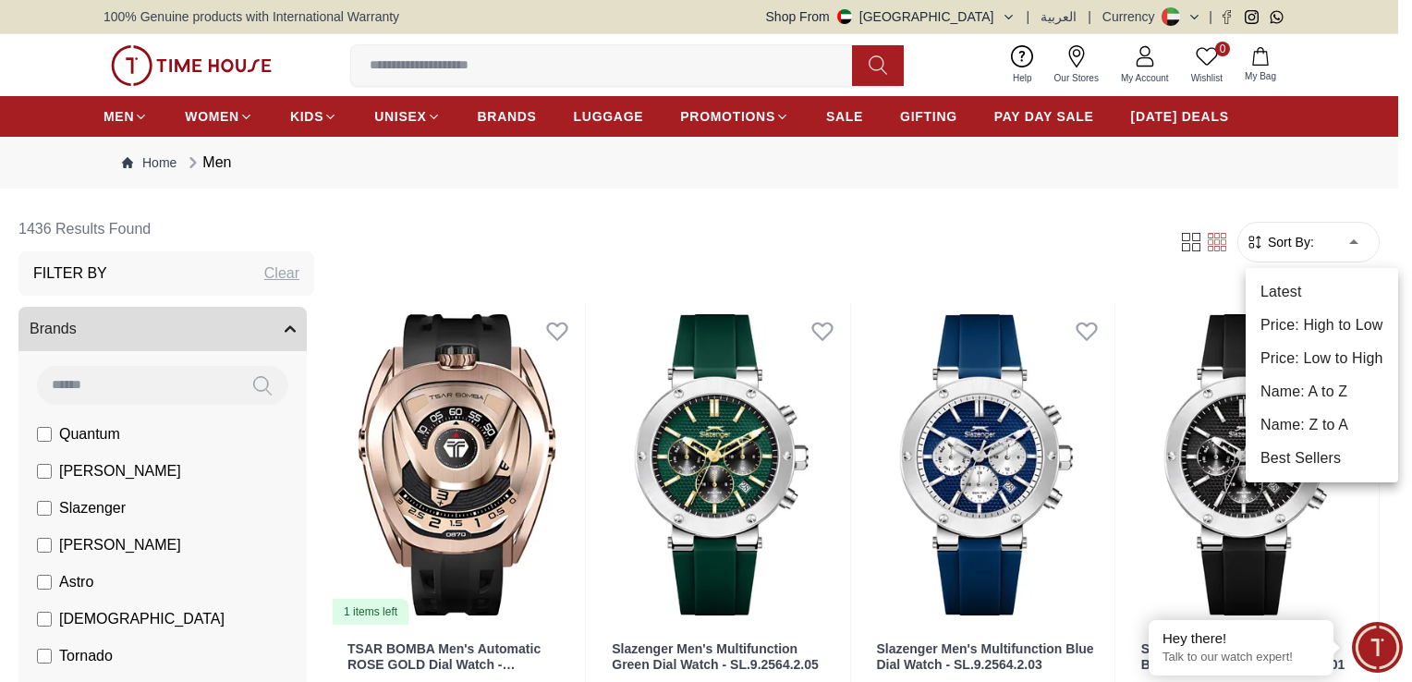
click at [1320, 364] on li "Price: Low to High" at bounding box center [1321, 358] width 152 height 33
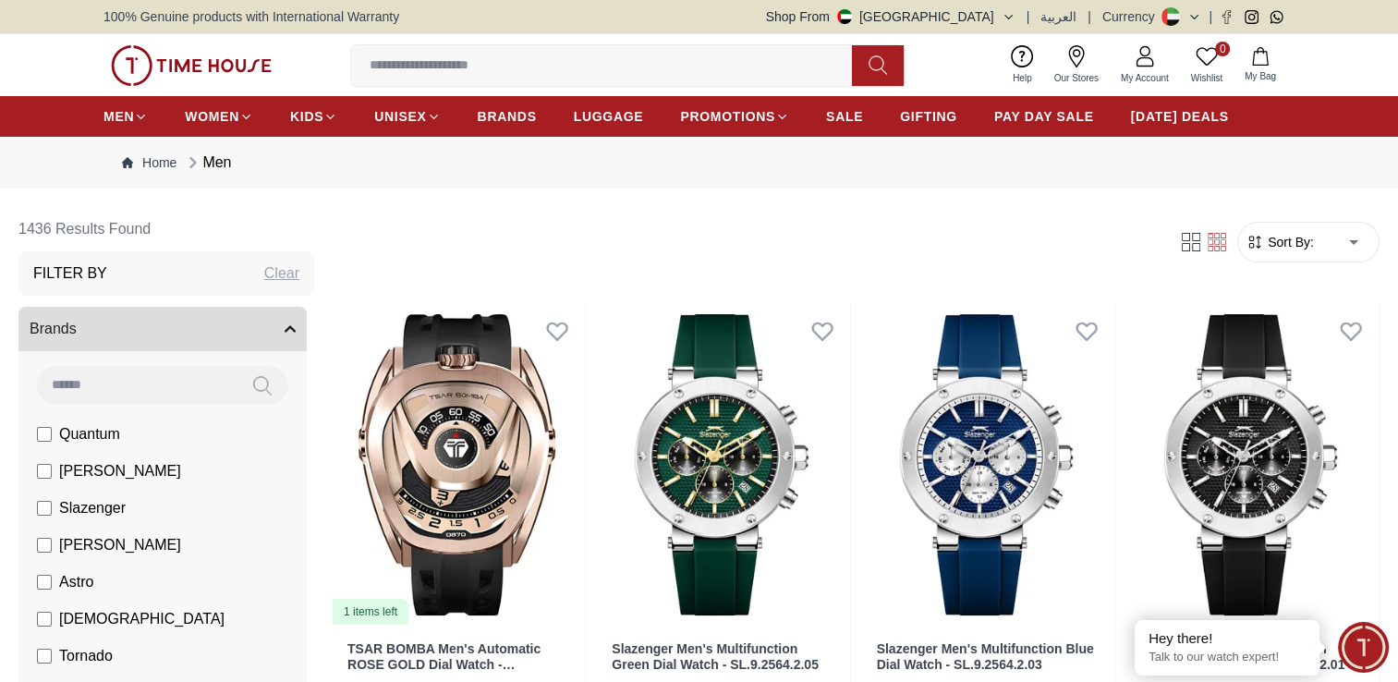
type input "*"
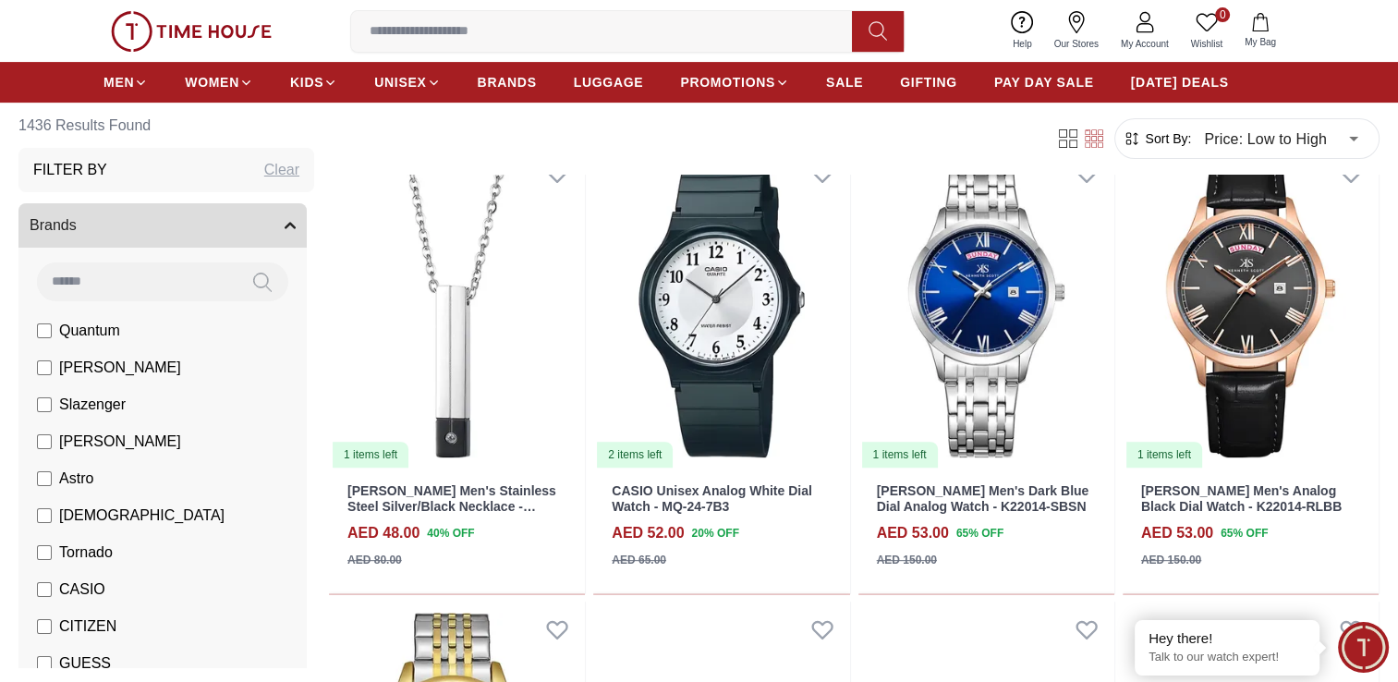
scroll to position [621, 0]
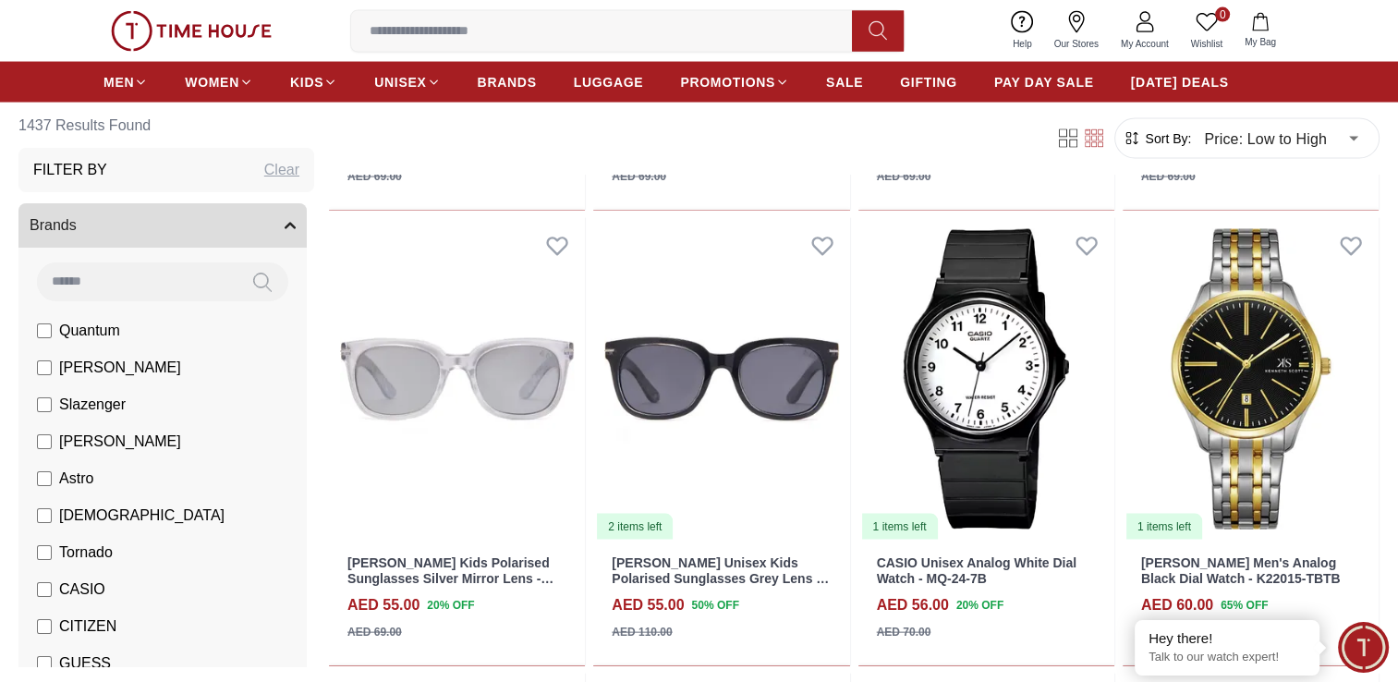
scroll to position [3752, 0]
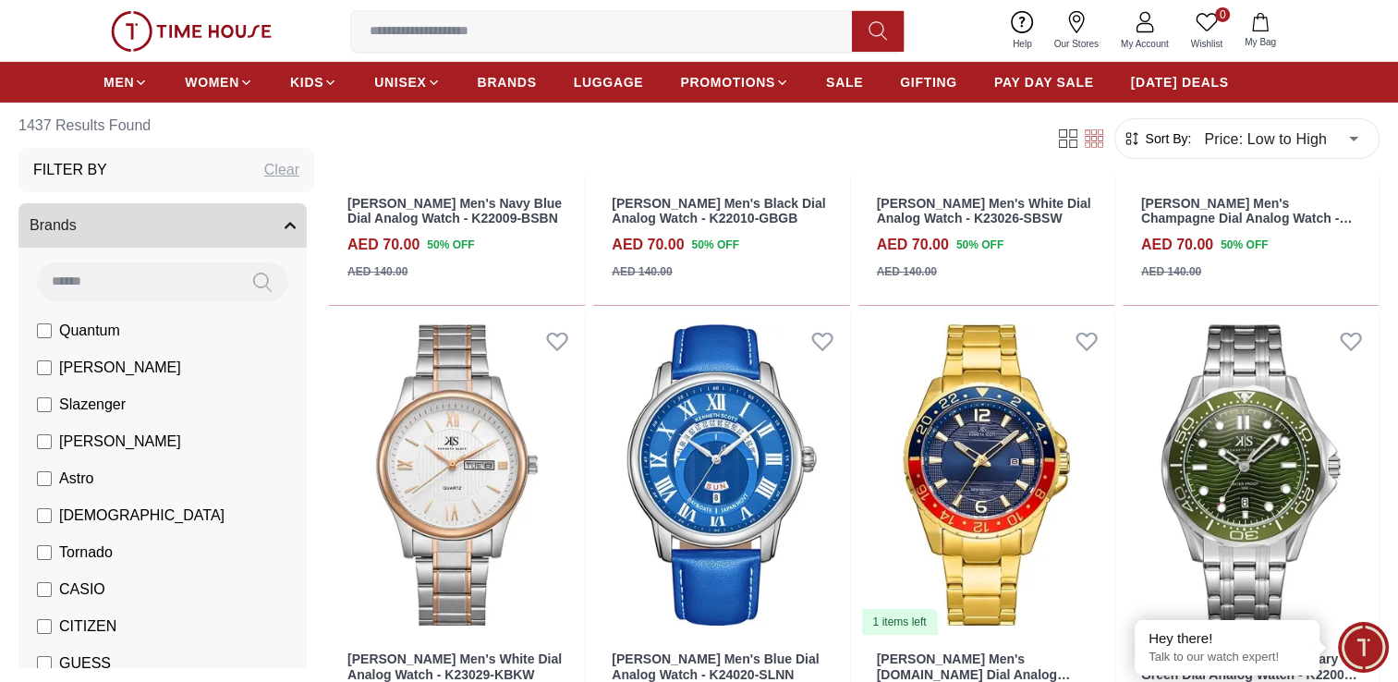
scroll to position [6381, 0]
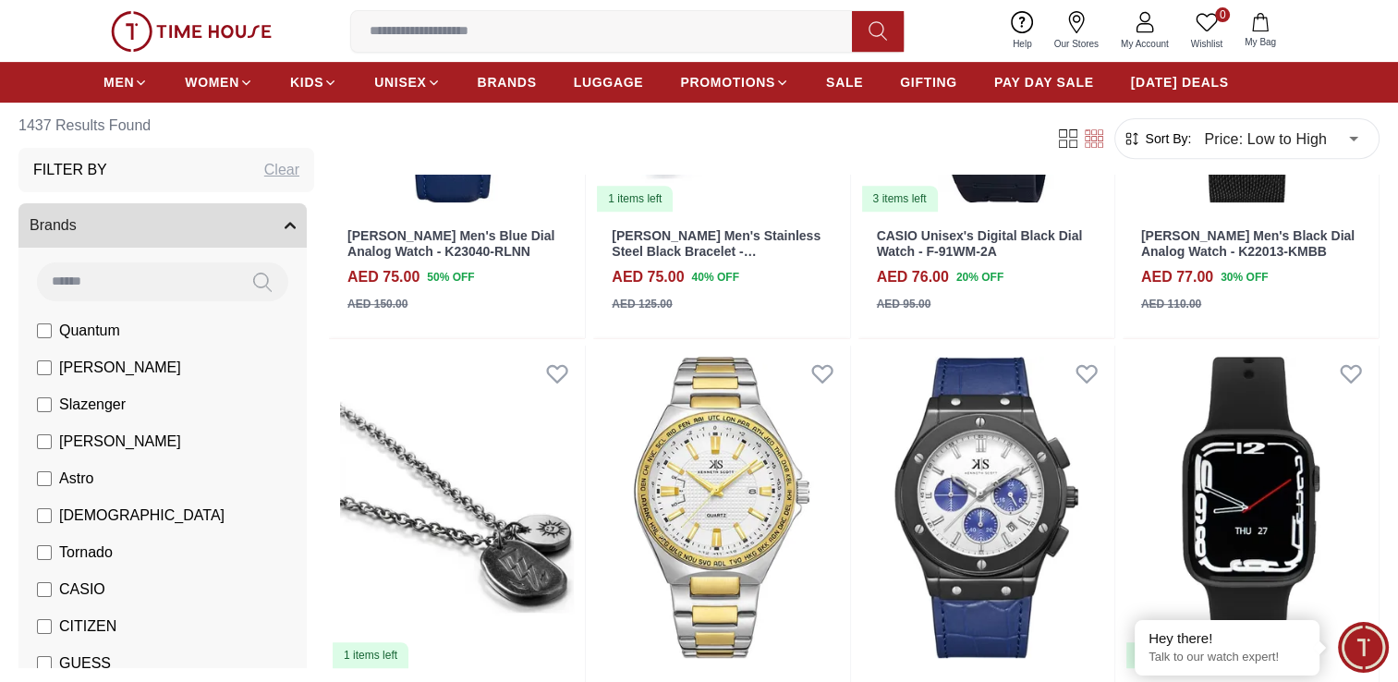
scroll to position [7719, 0]
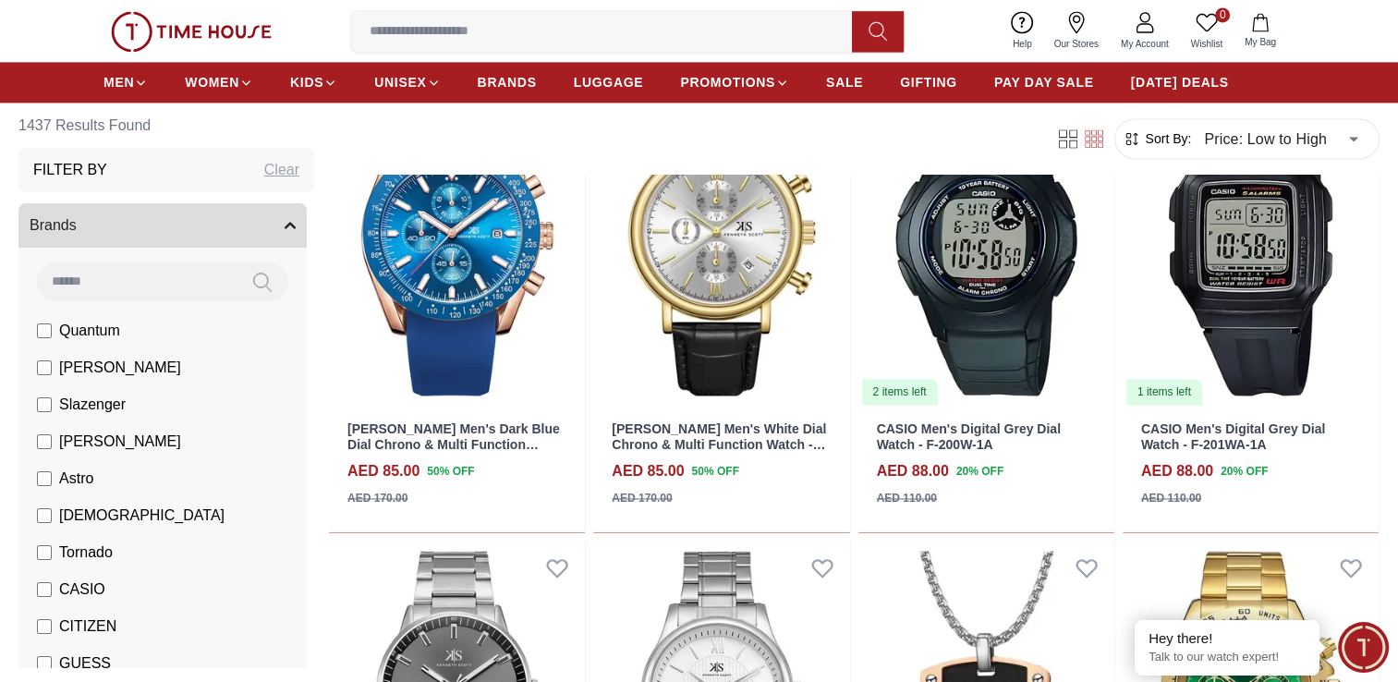
scroll to position [9808, 0]
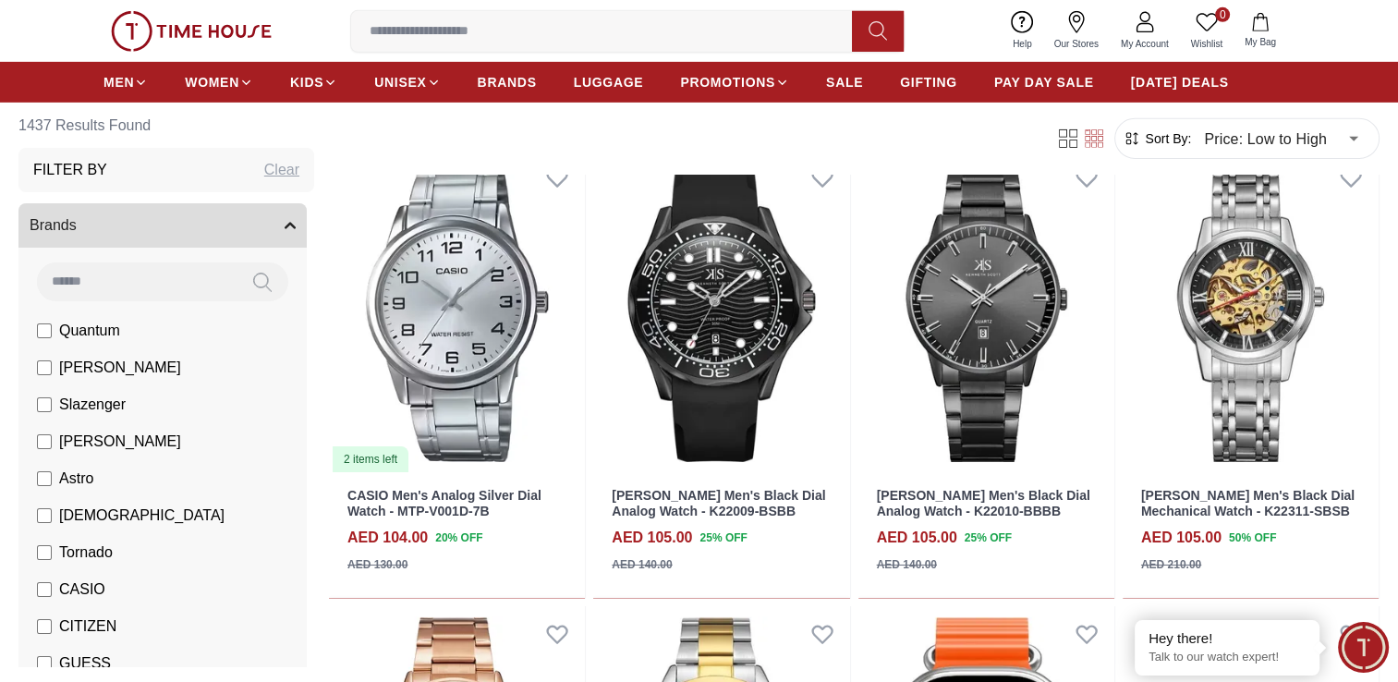
scroll to position [12988, 0]
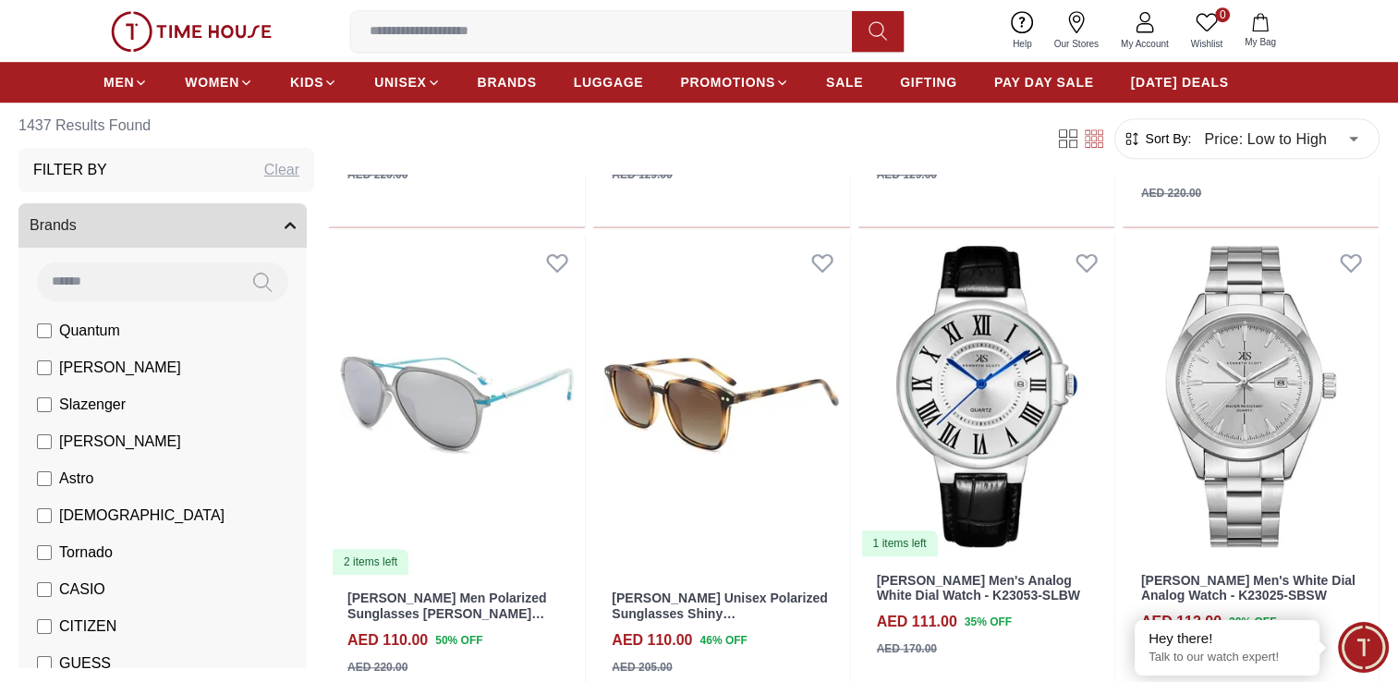
scroll to position [15659, 0]
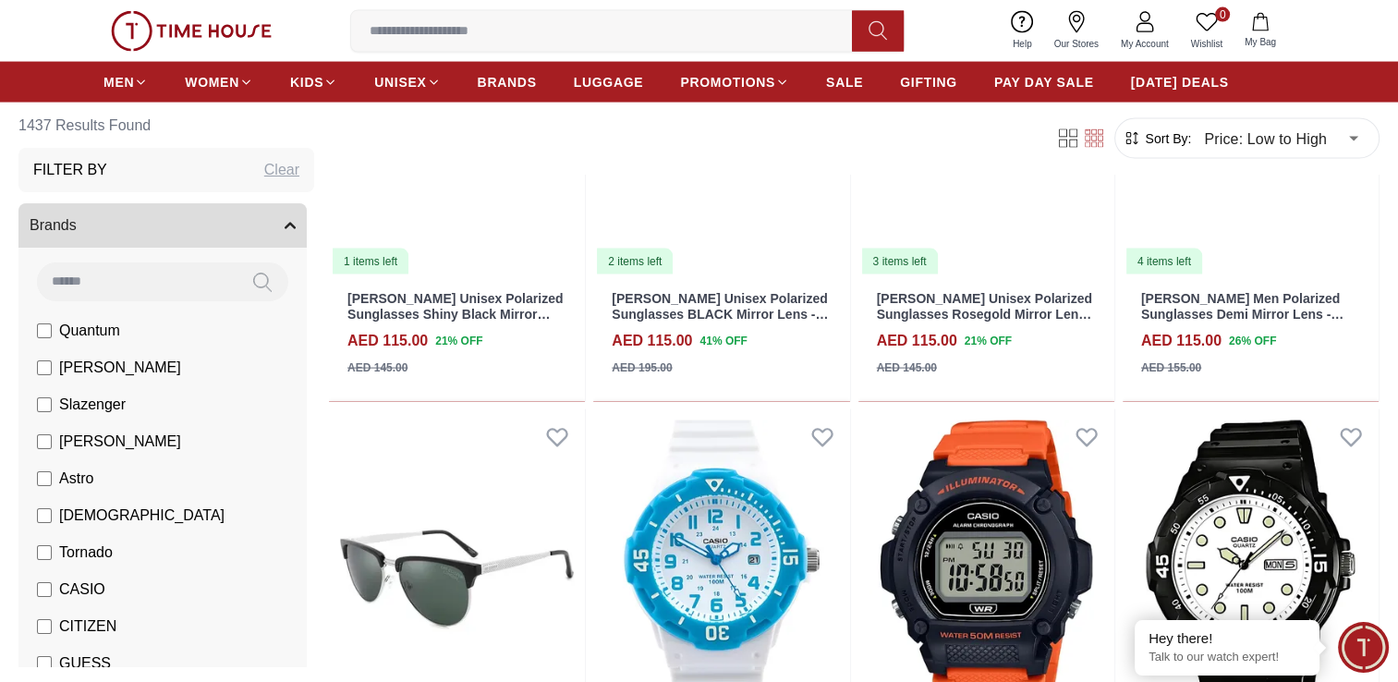
scroll to position [17939, 0]
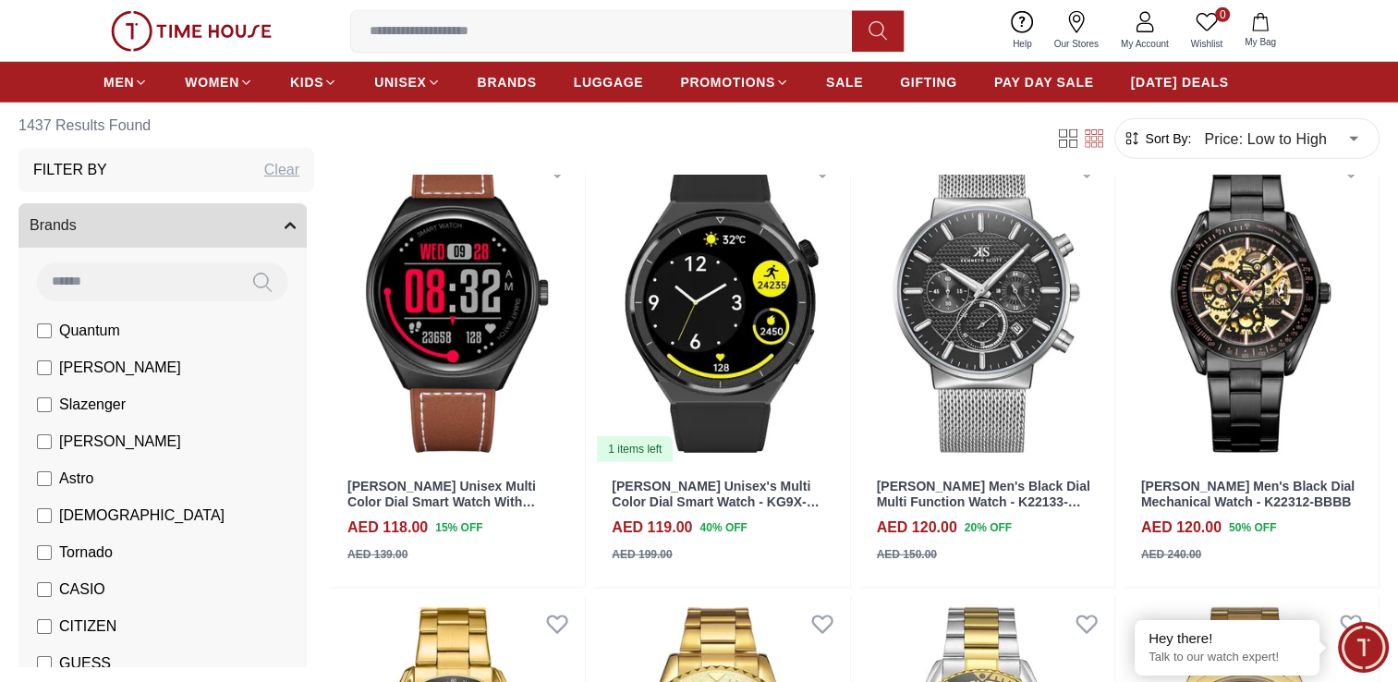
scroll to position [19004, 0]
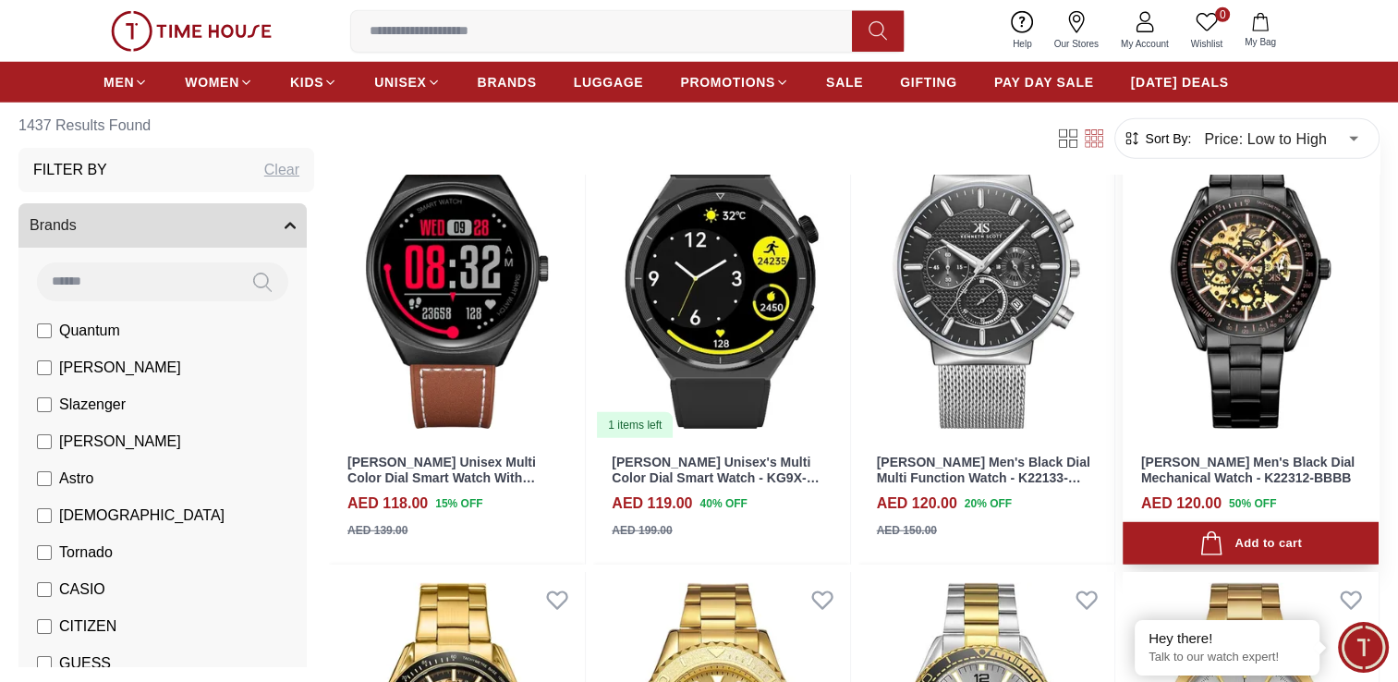
click at [1266, 316] on img at bounding box center [1251, 277] width 256 height 323
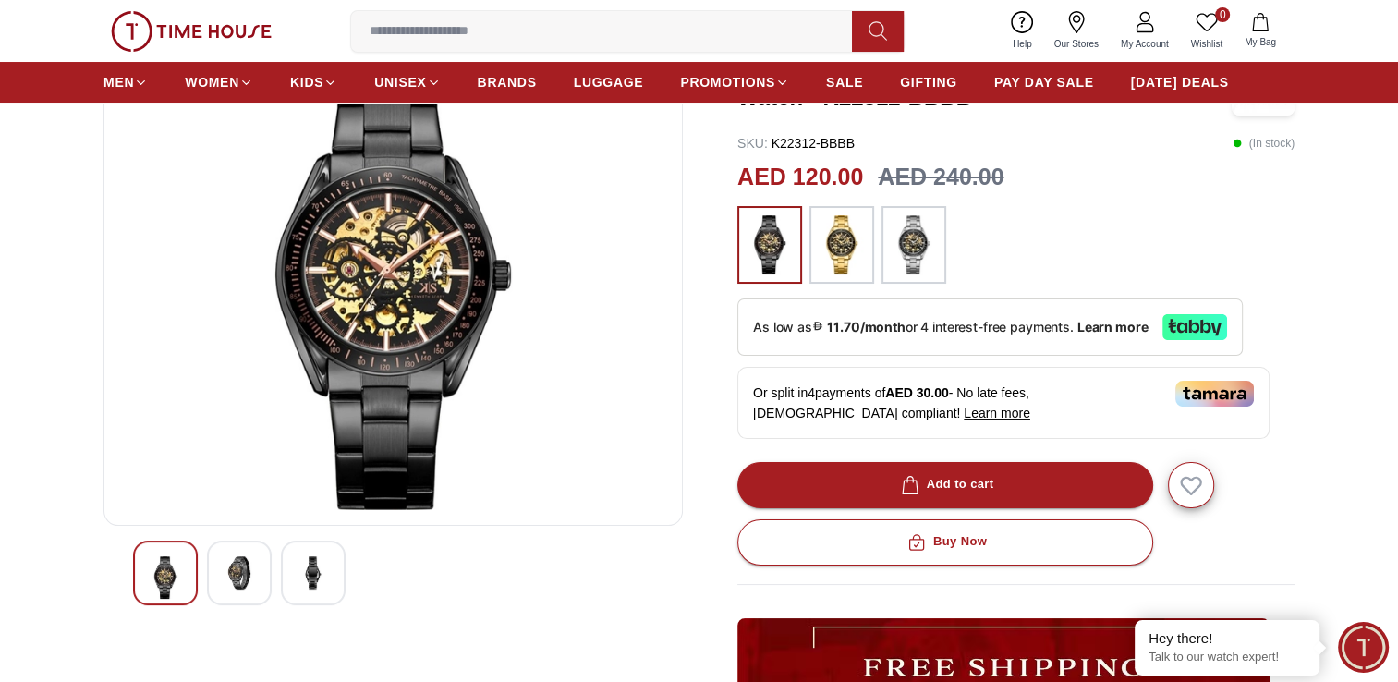
scroll to position [149, 0]
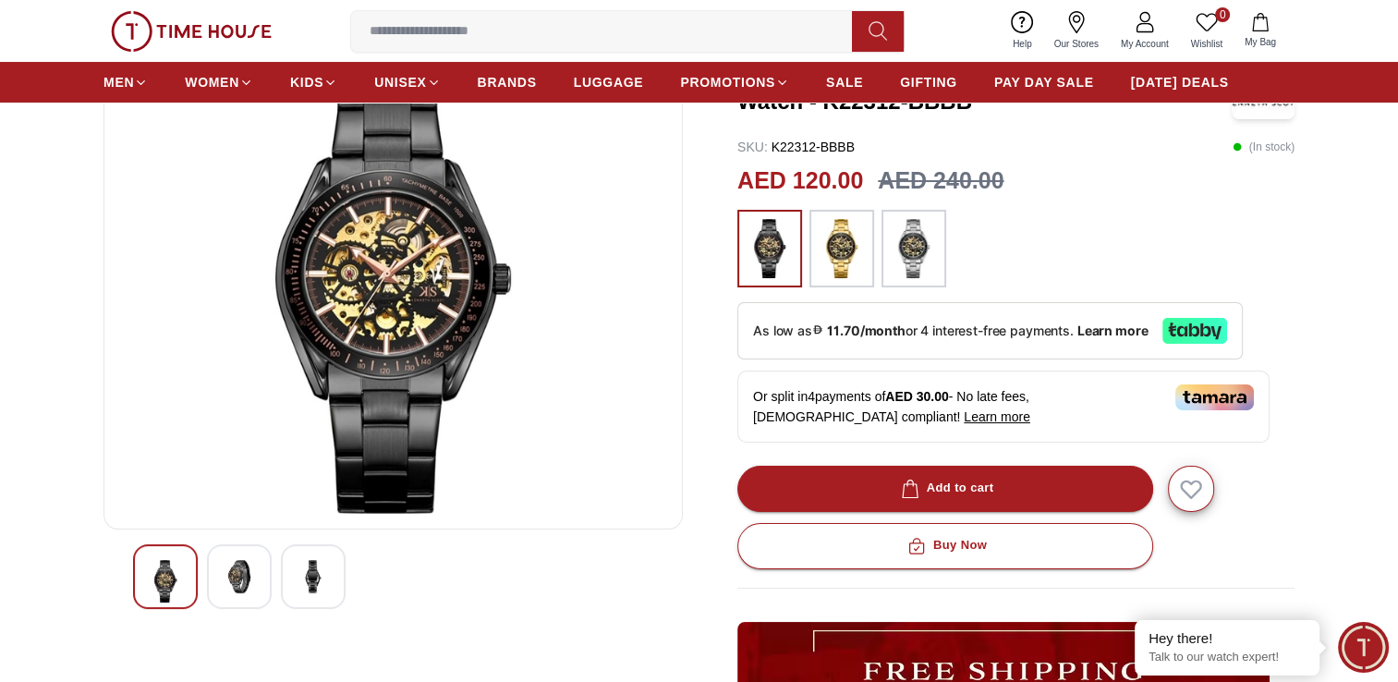
click at [648, 275] on img at bounding box center [393, 291] width 548 height 443
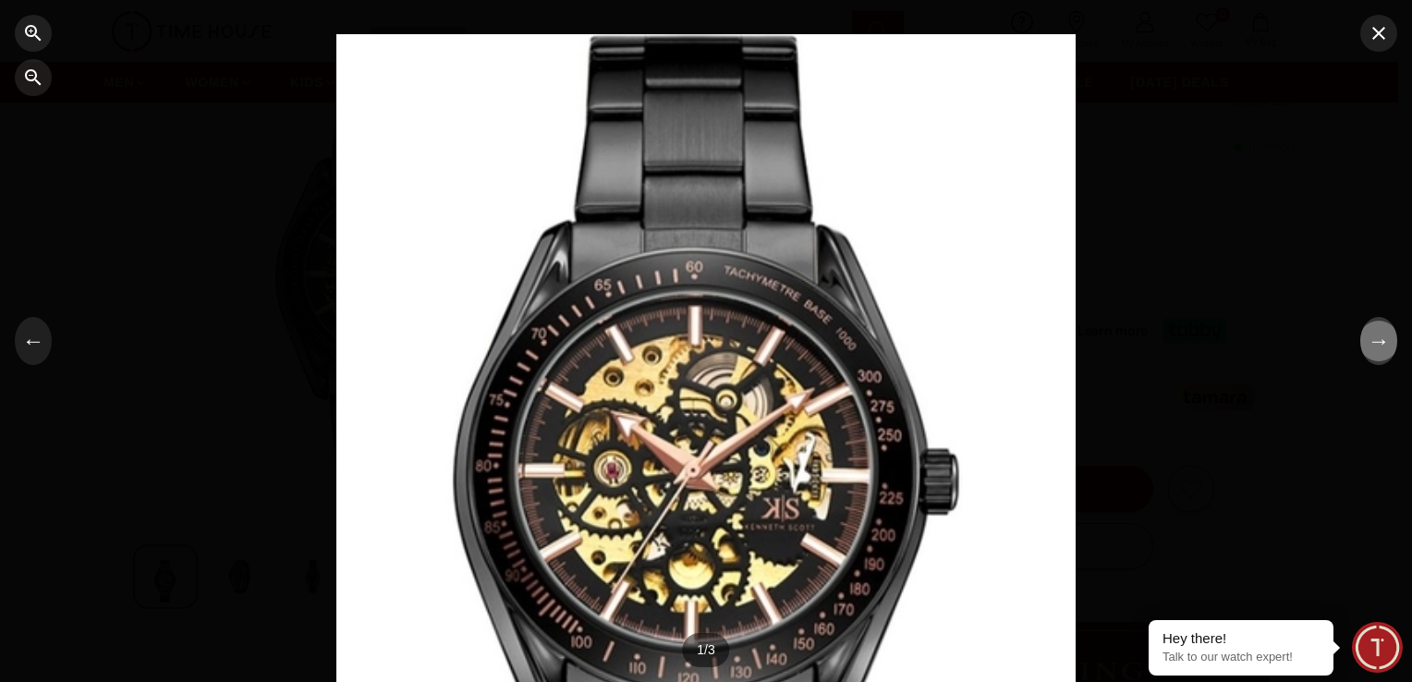
click at [1382, 344] on button "→" at bounding box center [1378, 341] width 37 height 48
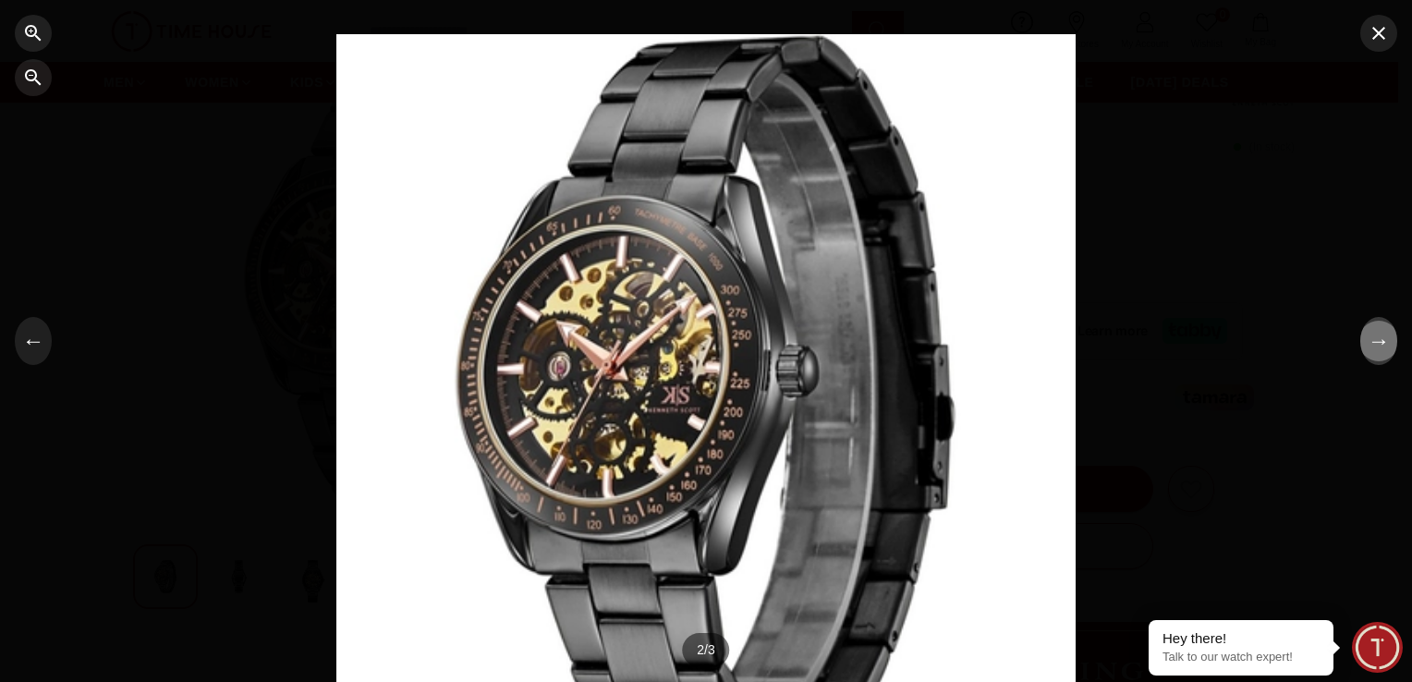
click at [1382, 344] on button "→" at bounding box center [1378, 341] width 37 height 48
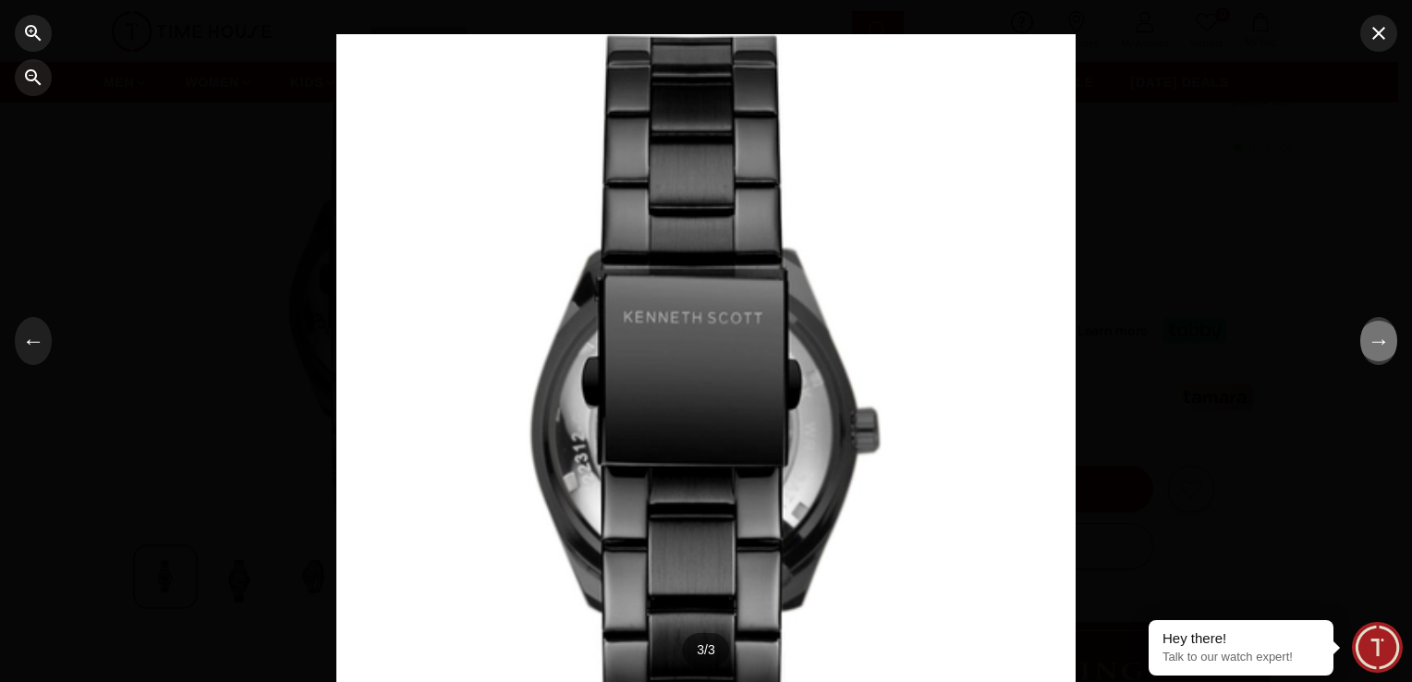
click at [1382, 344] on button "→" at bounding box center [1378, 341] width 37 height 48
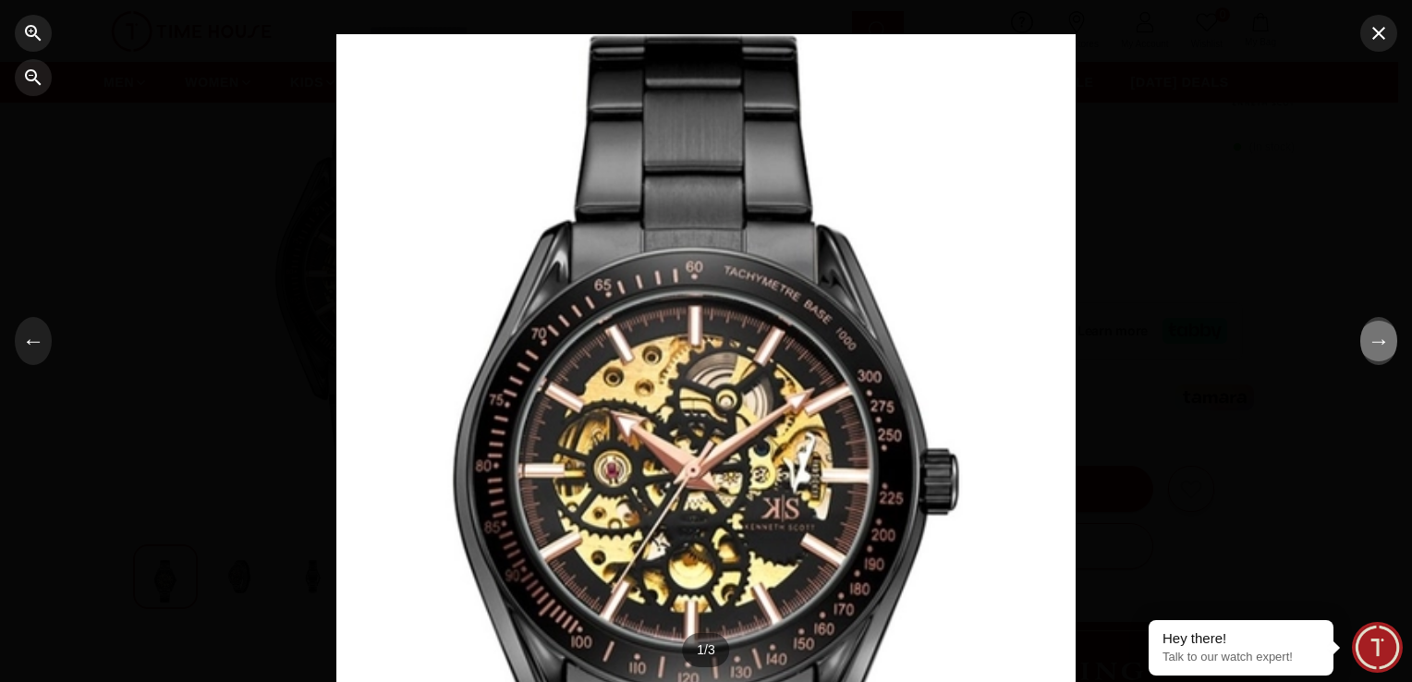
click at [1382, 344] on button "→" at bounding box center [1378, 341] width 37 height 48
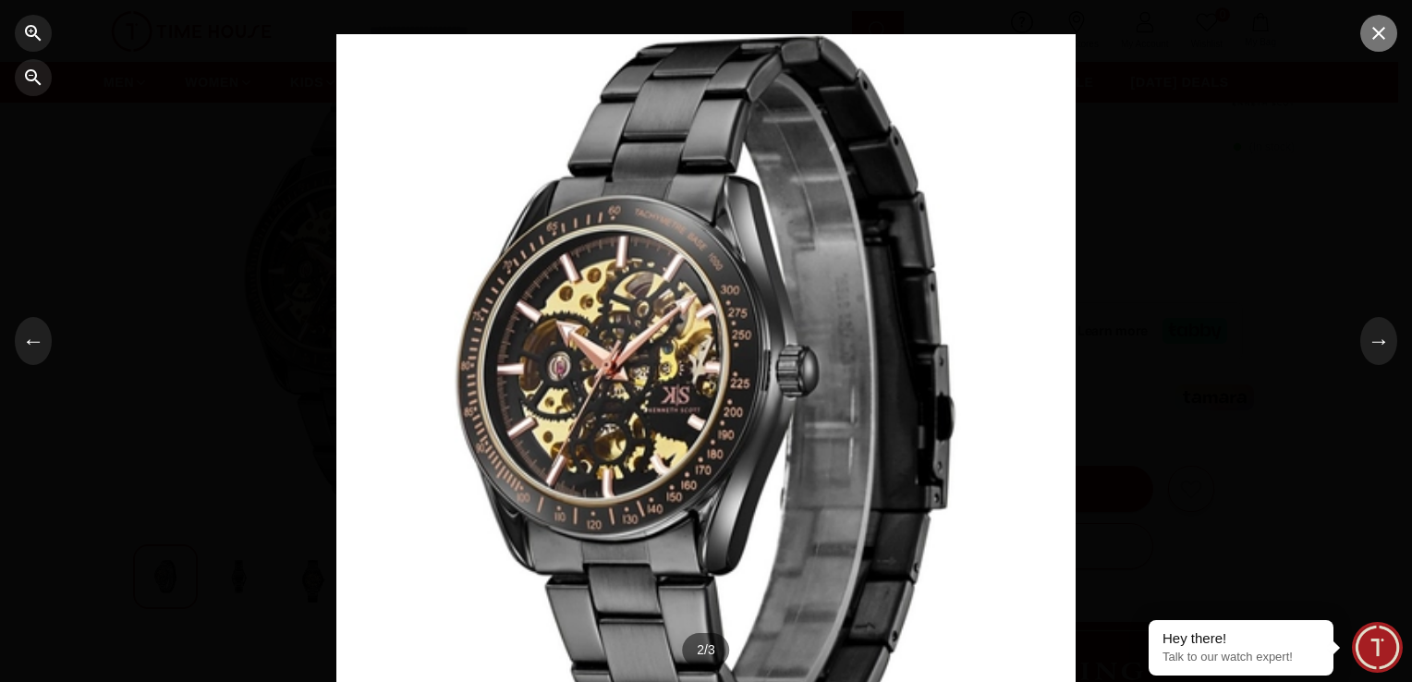
click at [1390, 42] on button "button" at bounding box center [1378, 33] width 37 height 37
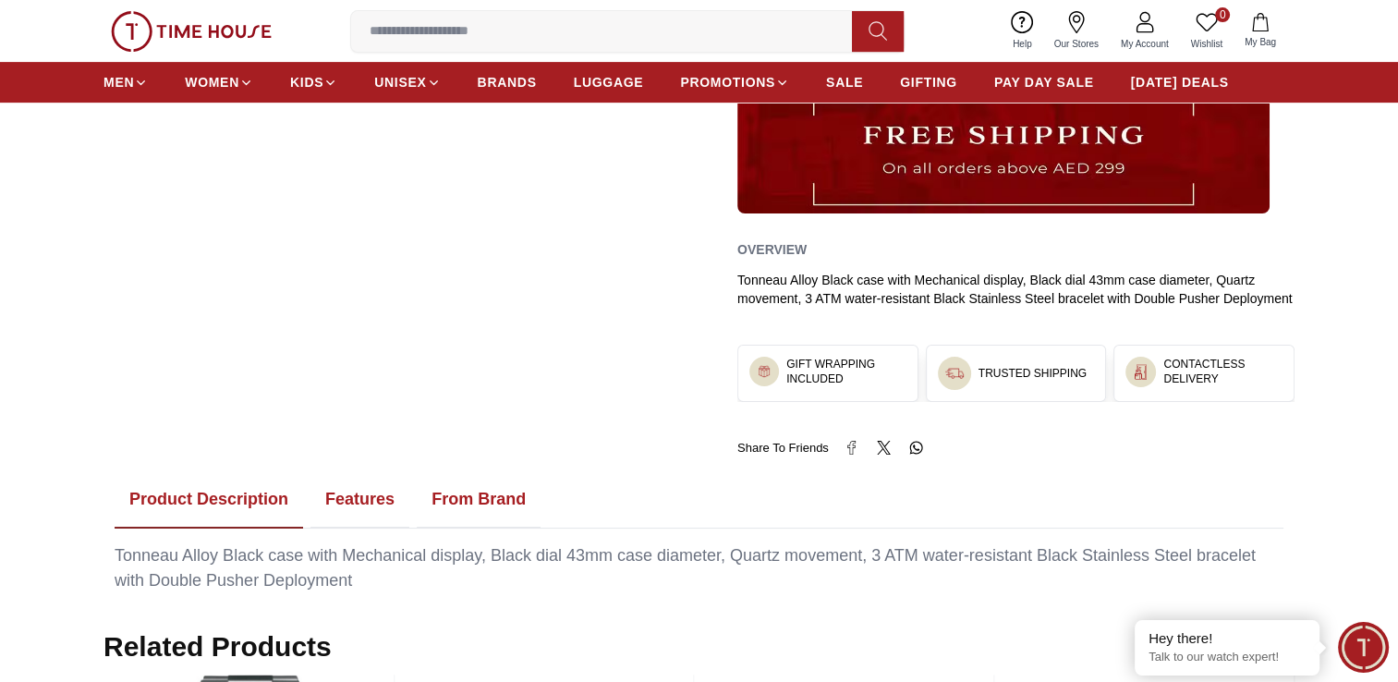
scroll to position [649, 0]
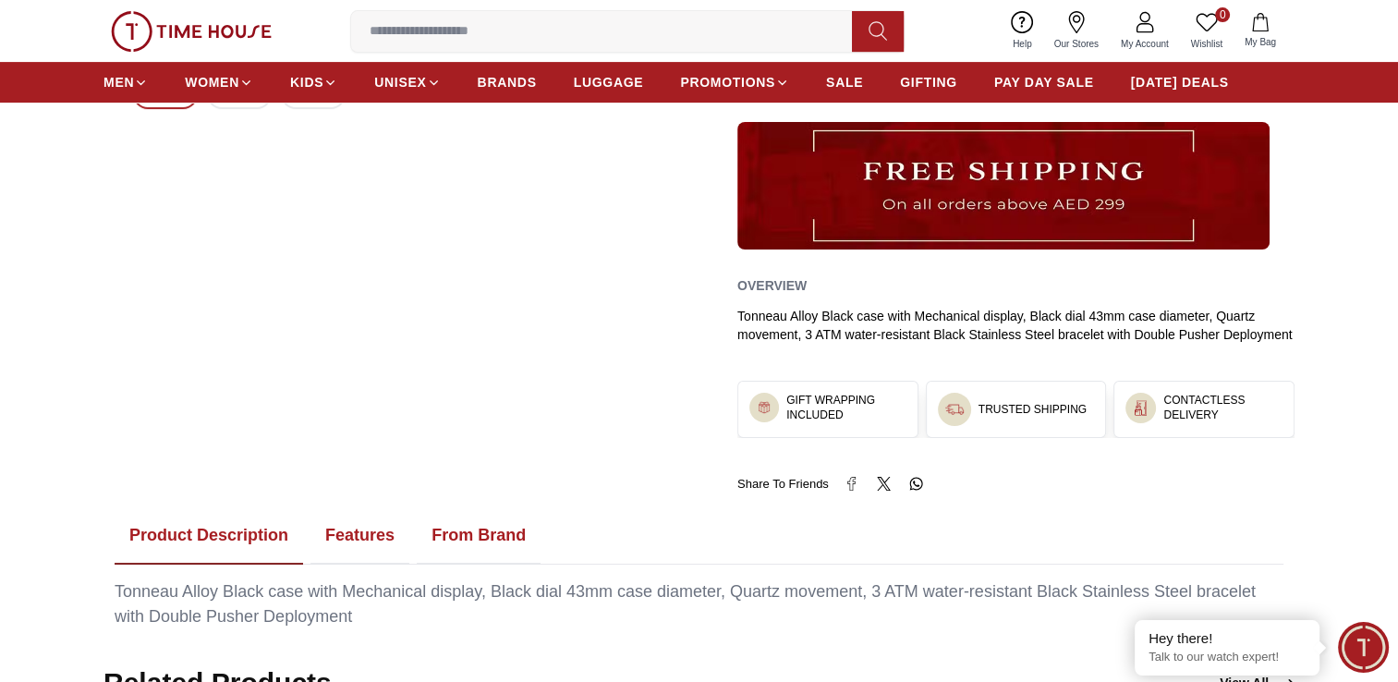
click at [369, 533] on button "Features" at bounding box center [359, 535] width 99 height 57
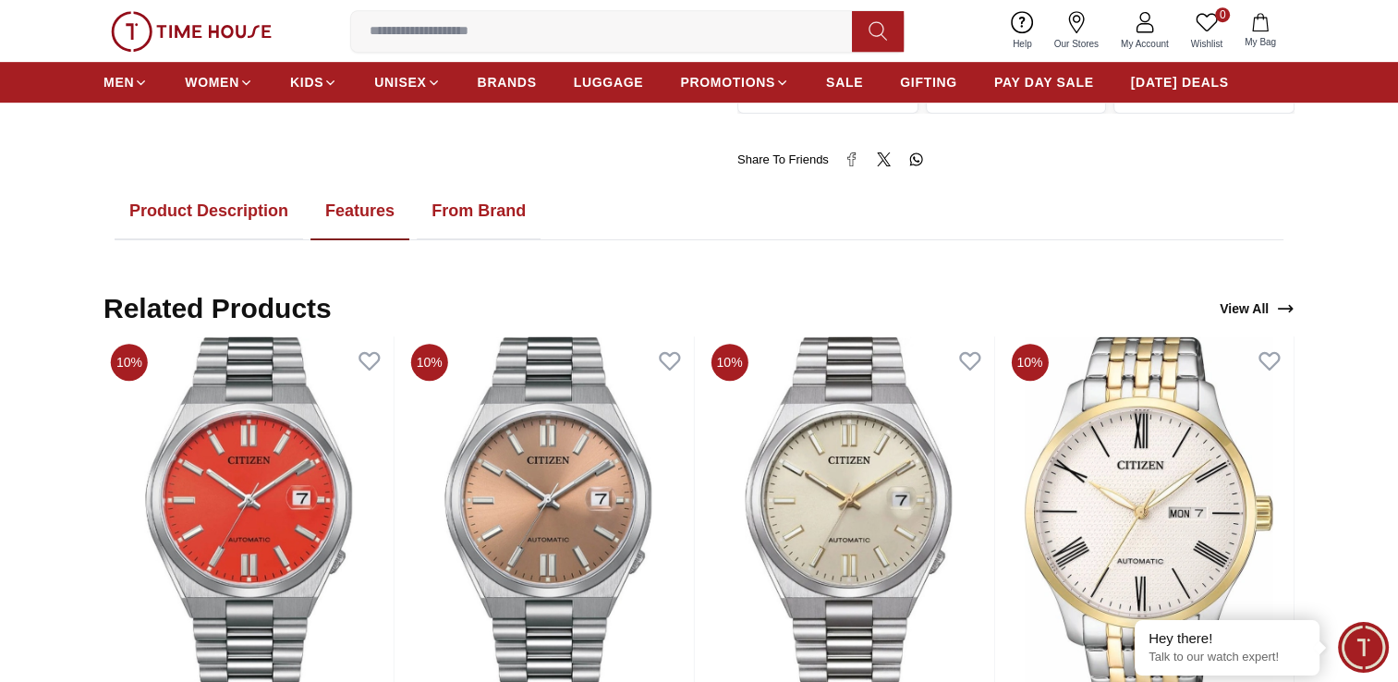
scroll to position [969, 0]
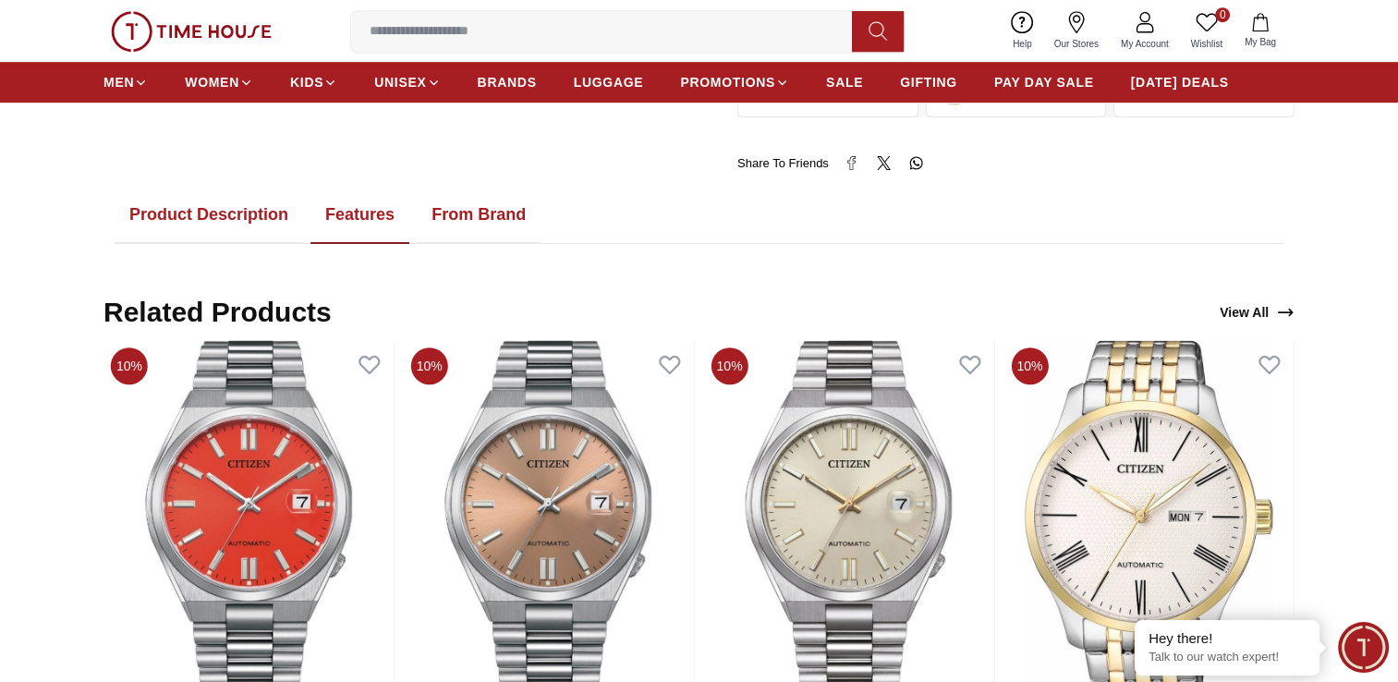
click at [492, 203] on button "From Brand" at bounding box center [479, 215] width 124 height 57
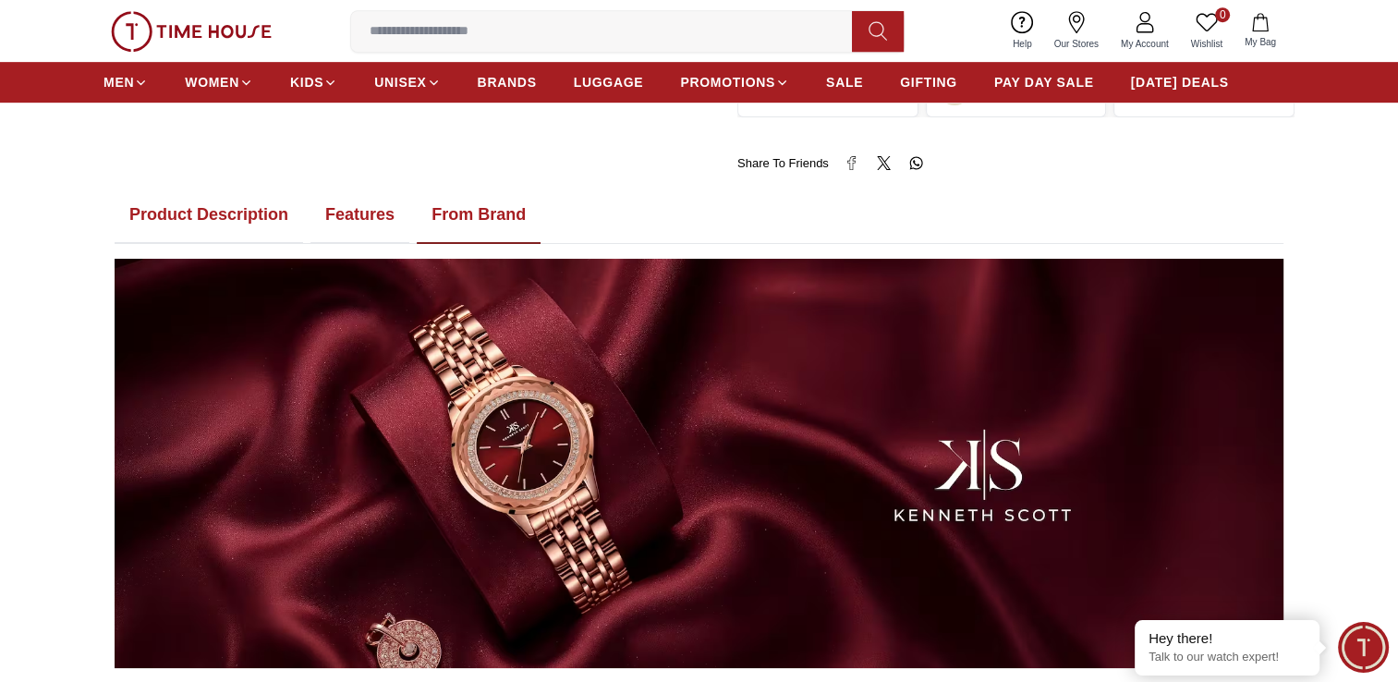
click at [194, 219] on button "Product Description" at bounding box center [209, 215] width 188 height 57
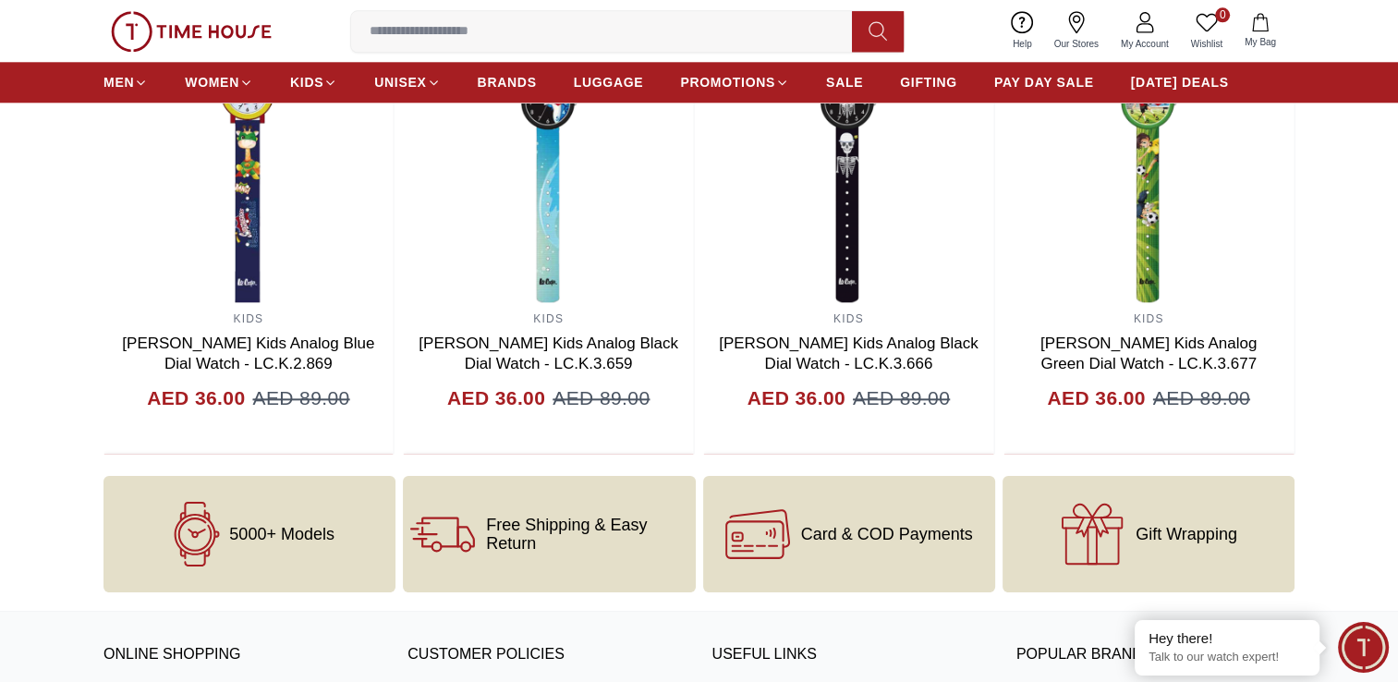
scroll to position [0, 0]
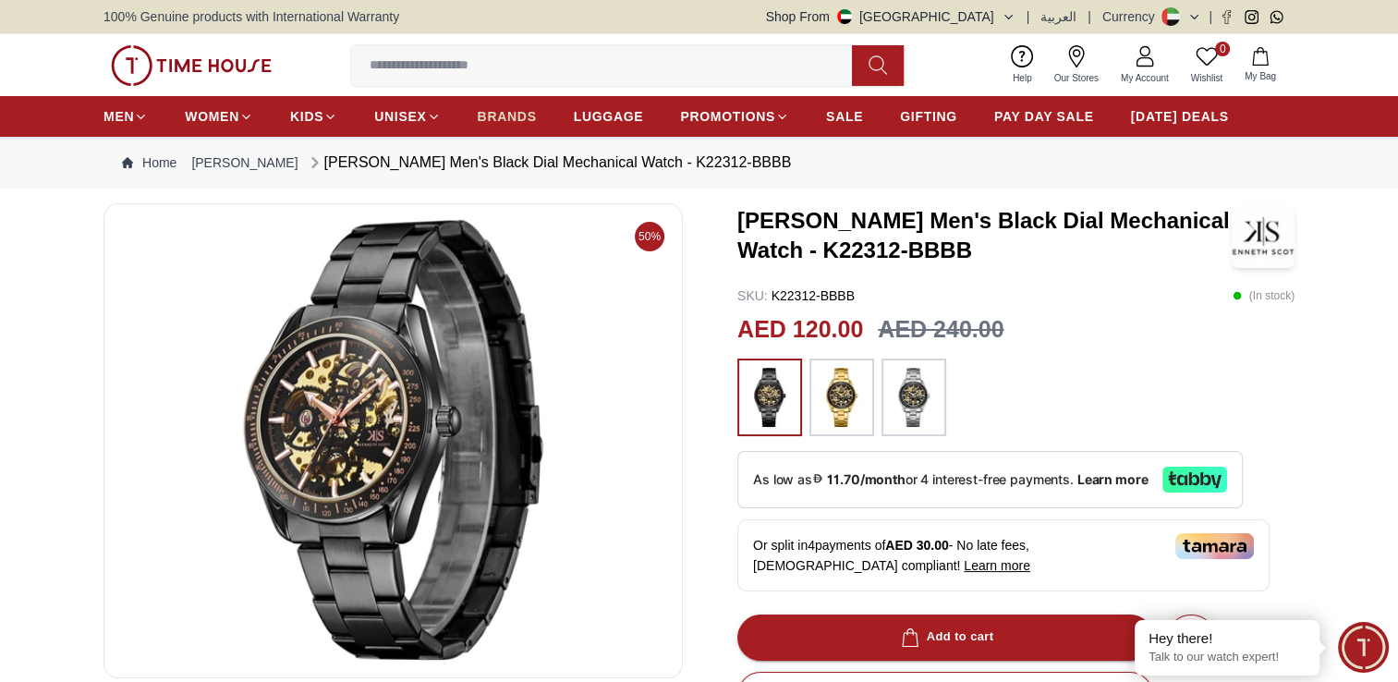
click at [490, 116] on span "BRANDS" at bounding box center [507, 116] width 59 height 18
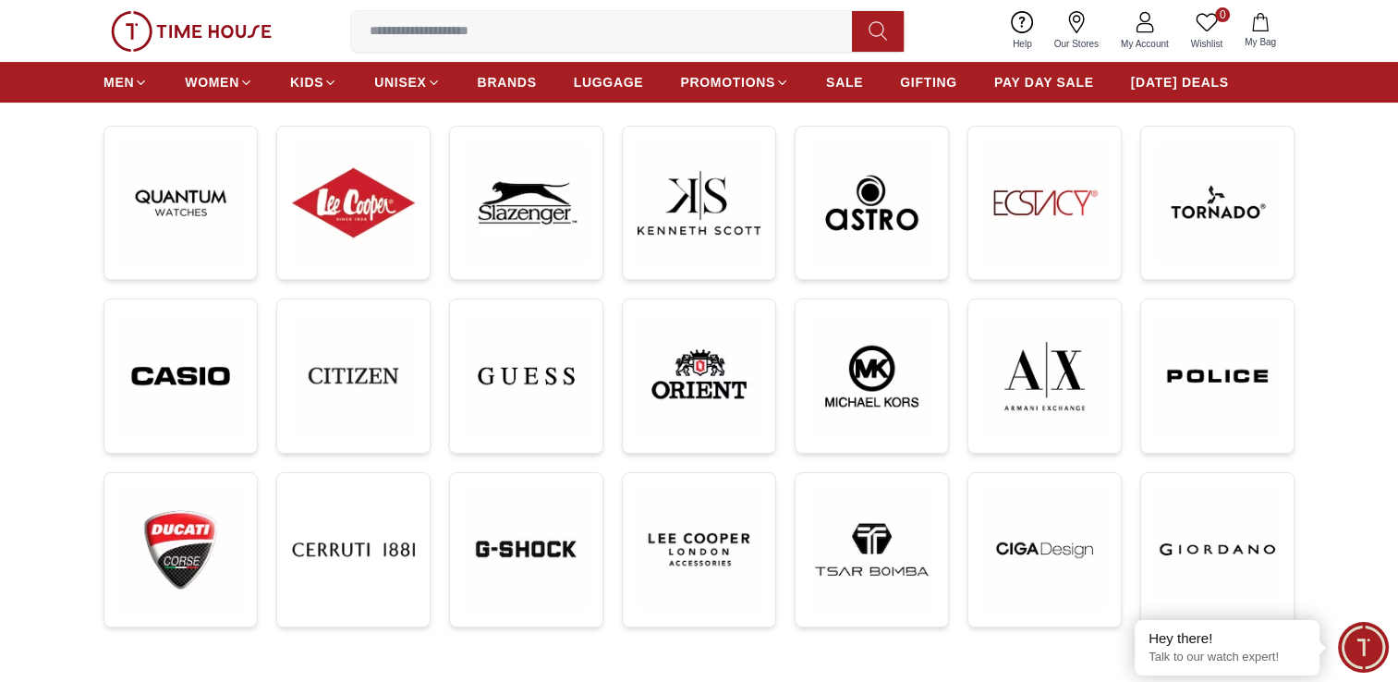
scroll to position [276, 0]
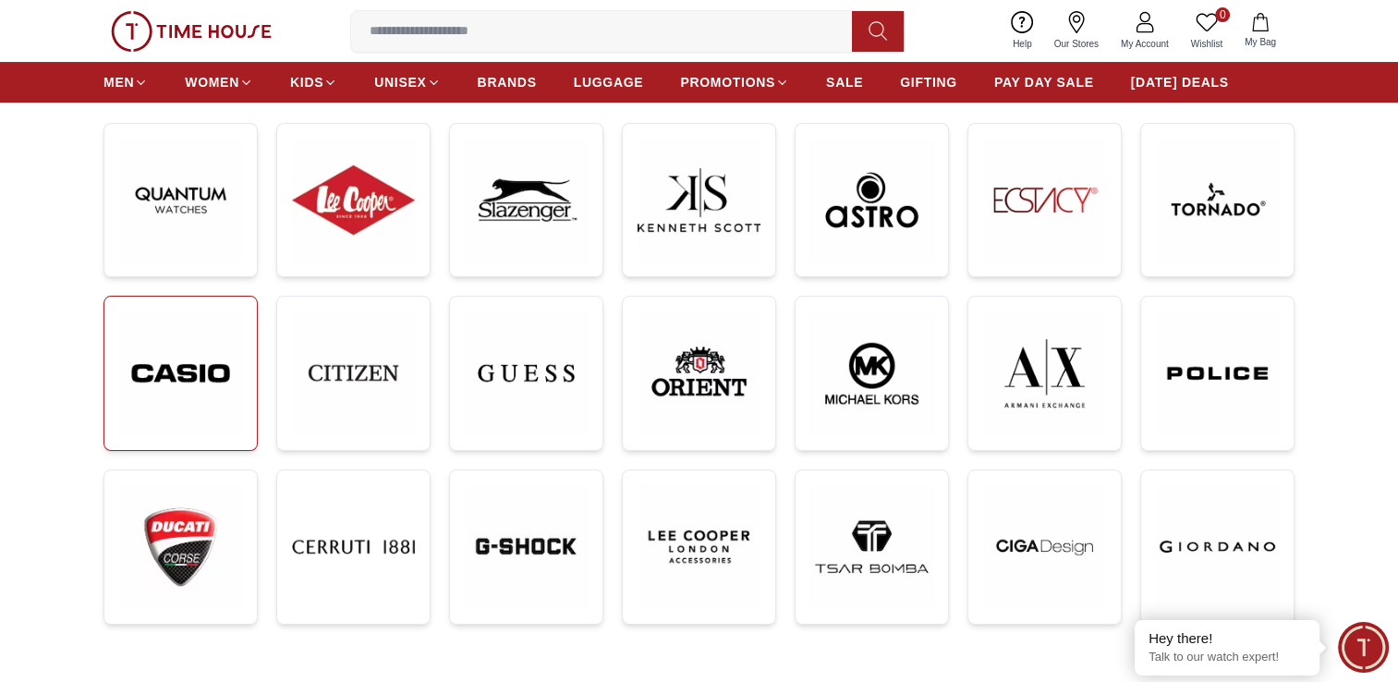
click at [177, 376] on img at bounding box center [180, 373] width 123 height 124
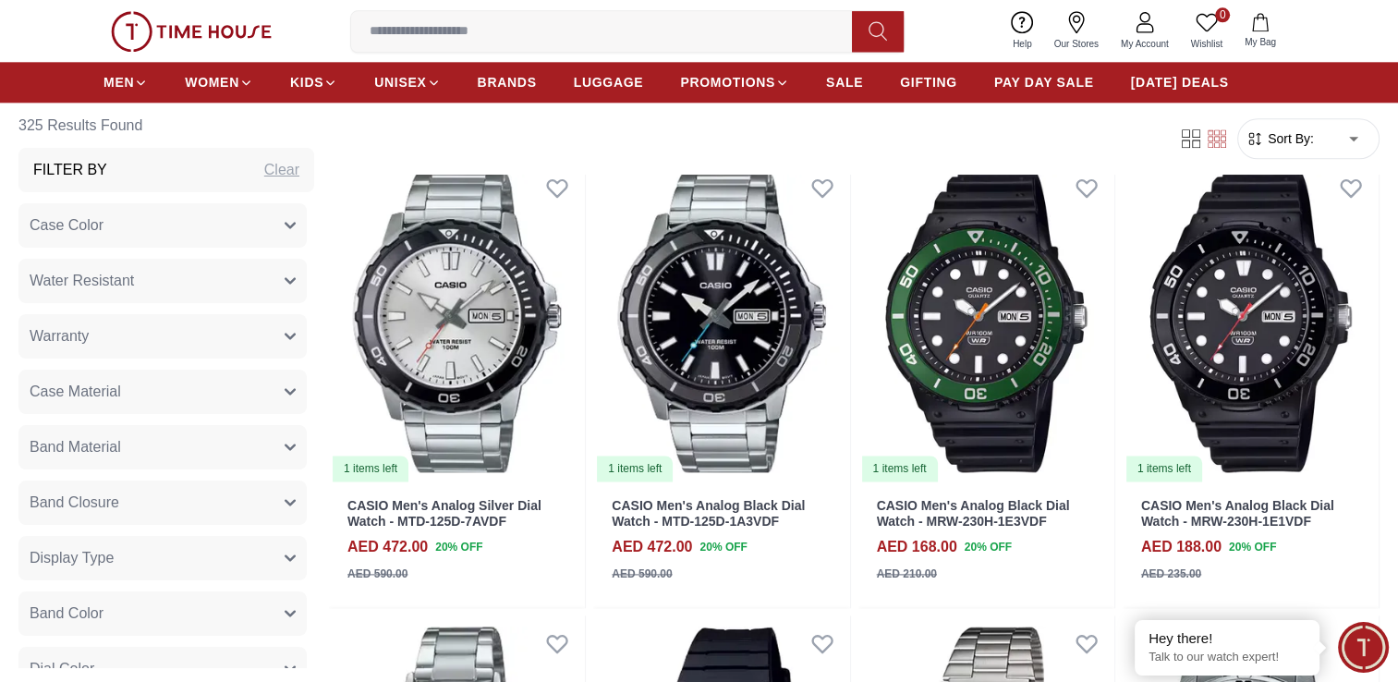
scroll to position [2212, 0]
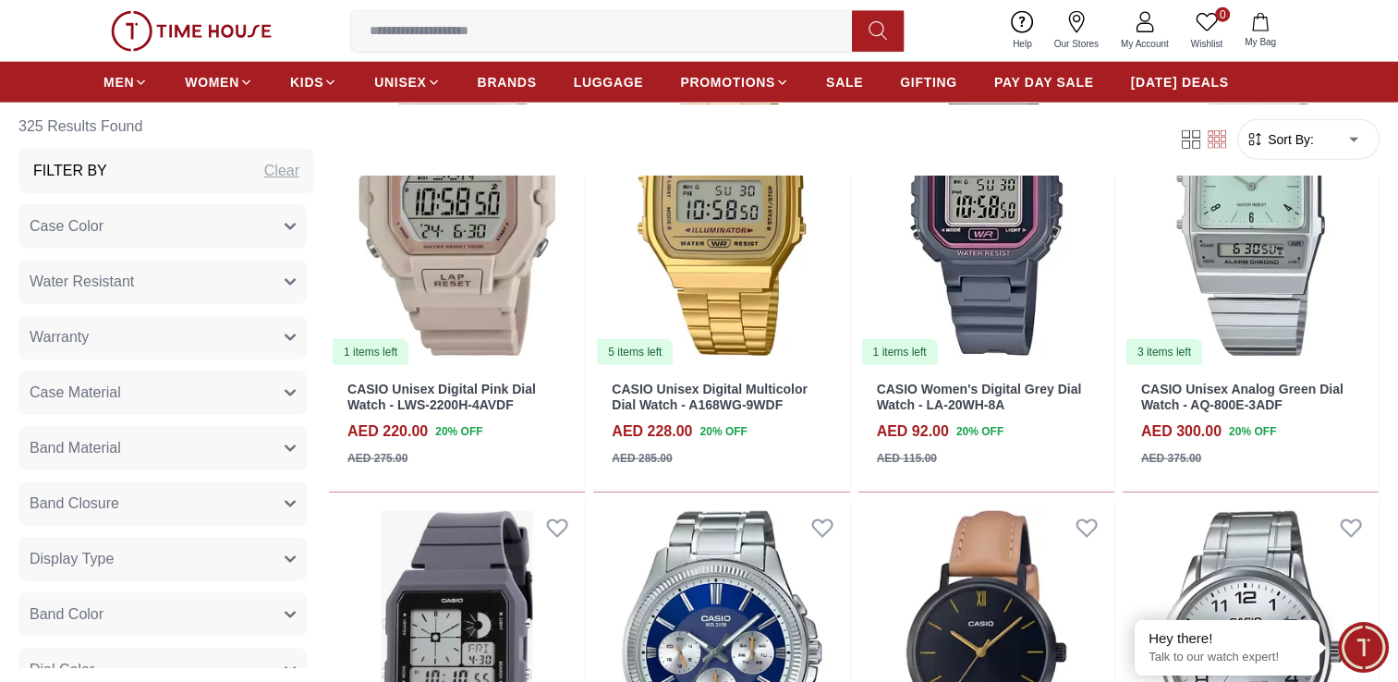
scroll to position [4590, 0]
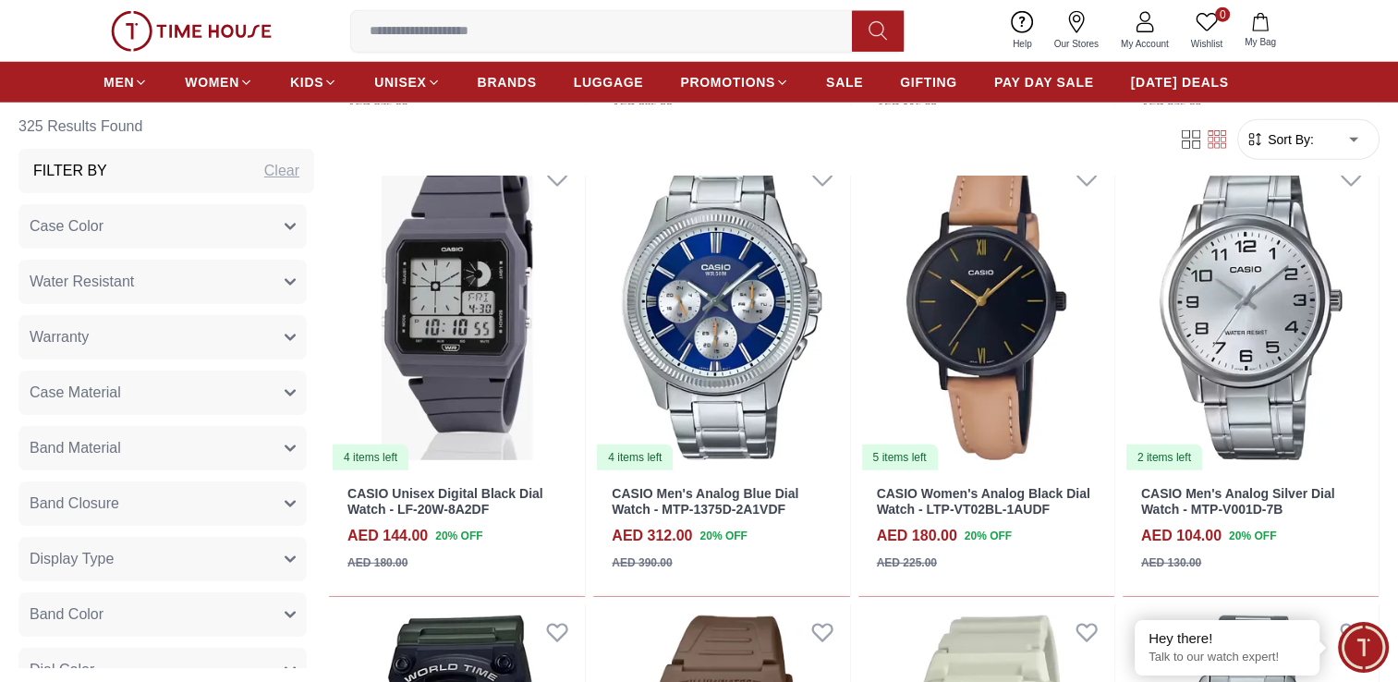
scroll to position [3421, 0]
